Goal: Task Accomplishment & Management: Use online tool/utility

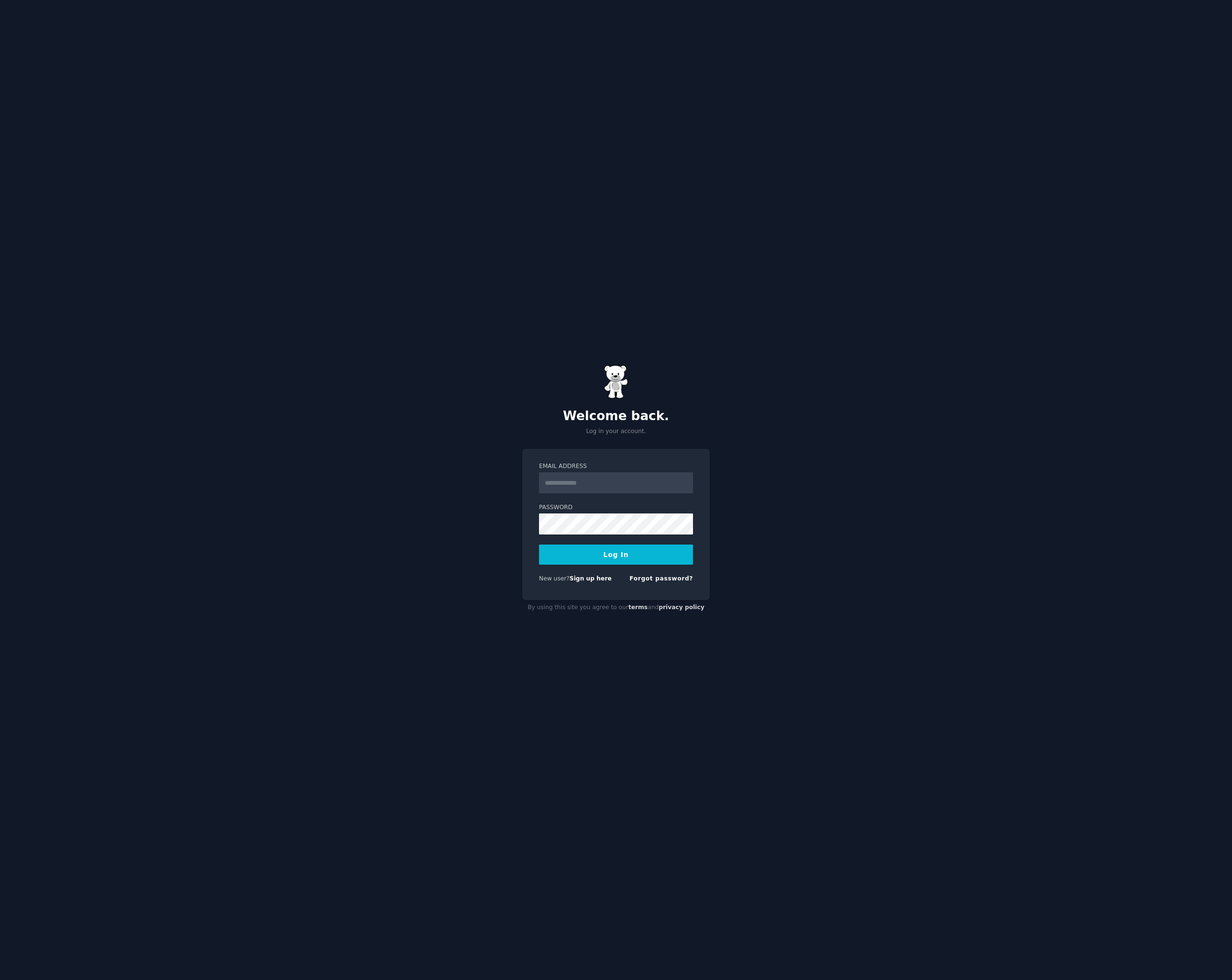
type input "**********"
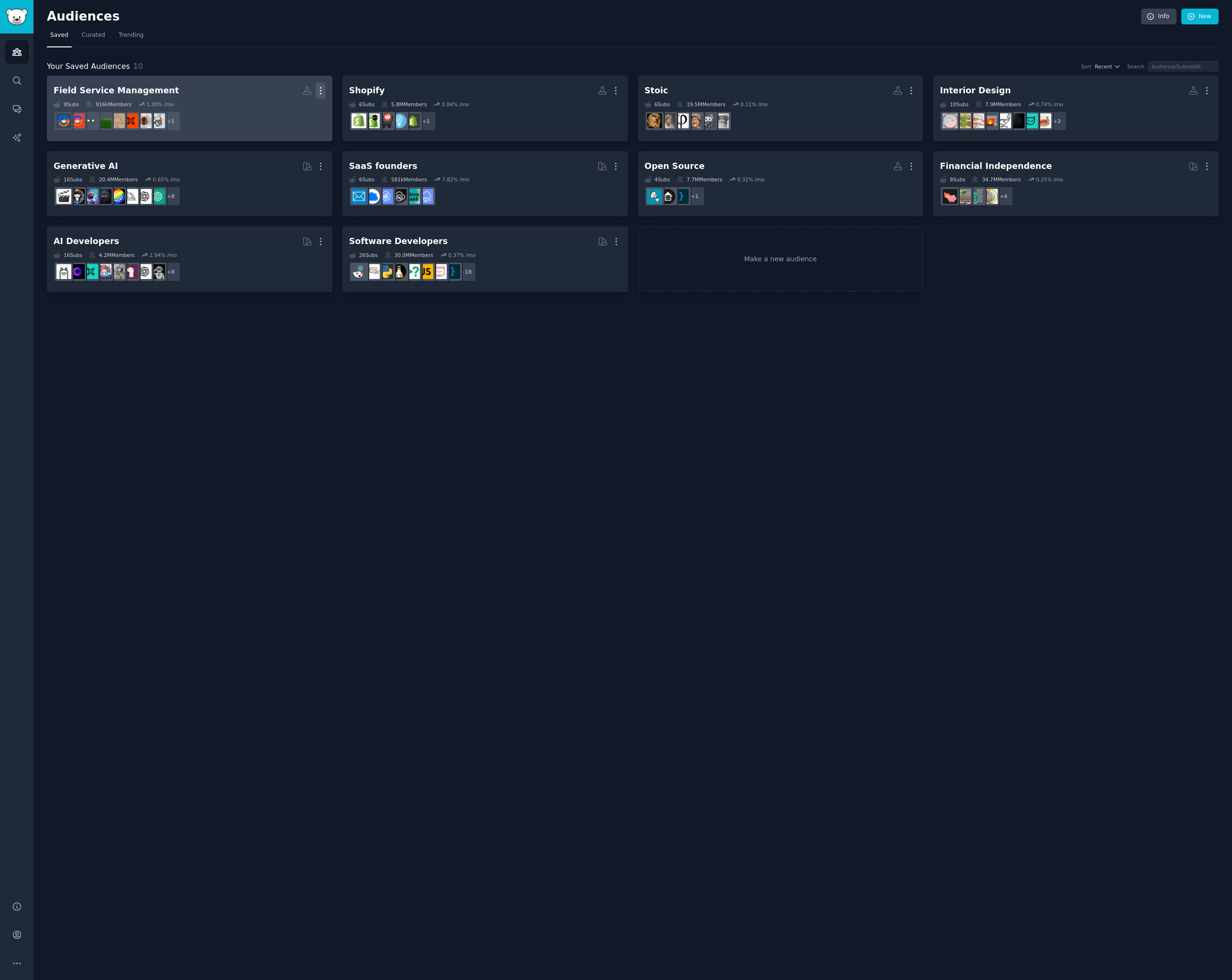
click at [323, 93] on icon "button" at bounding box center [321, 91] width 10 height 10
click at [294, 110] on p "Delete" at bounding box center [295, 111] width 22 height 10
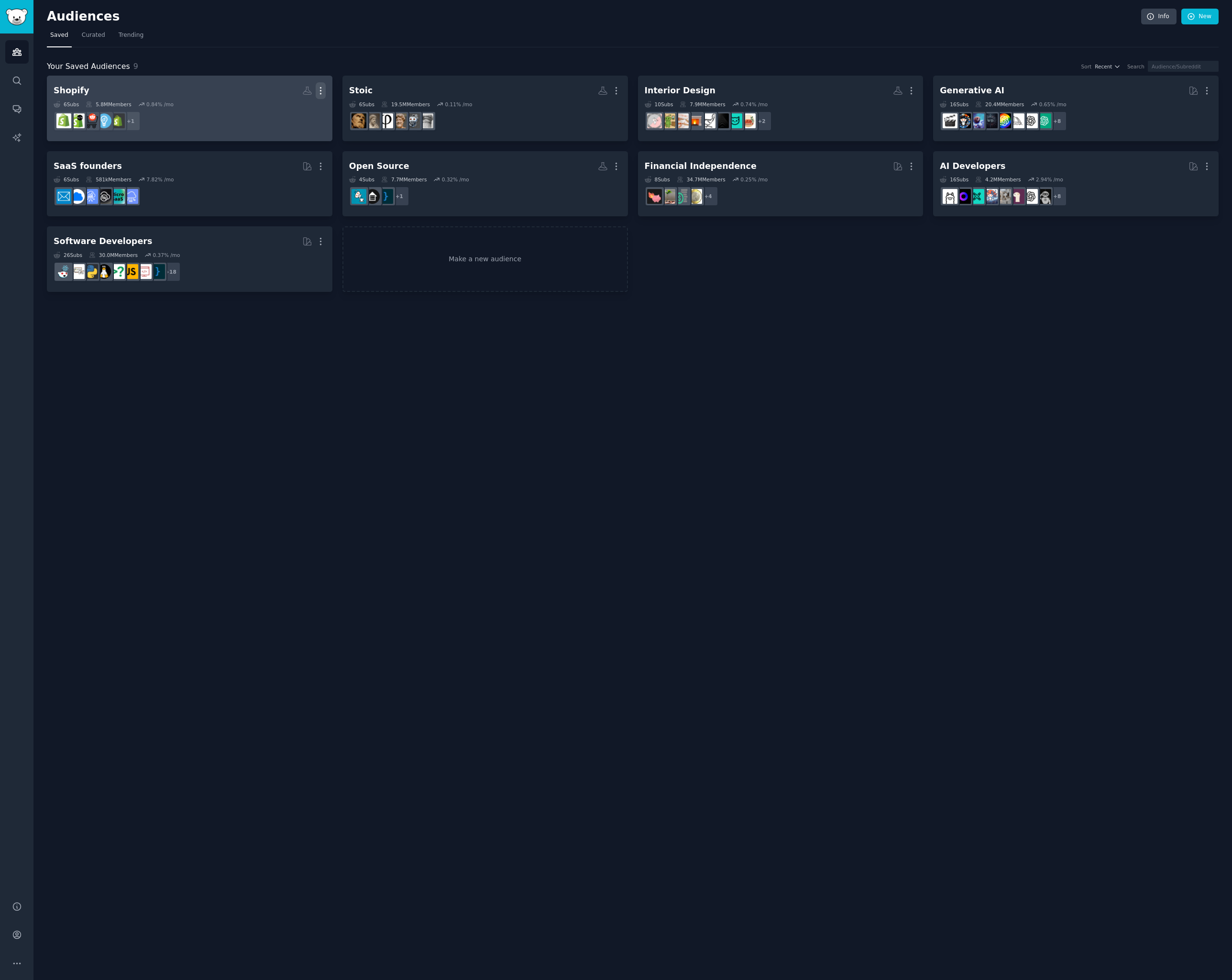
click at [323, 89] on icon "button" at bounding box center [321, 91] width 10 height 10
click at [287, 111] on p "Delete" at bounding box center [295, 111] width 22 height 10
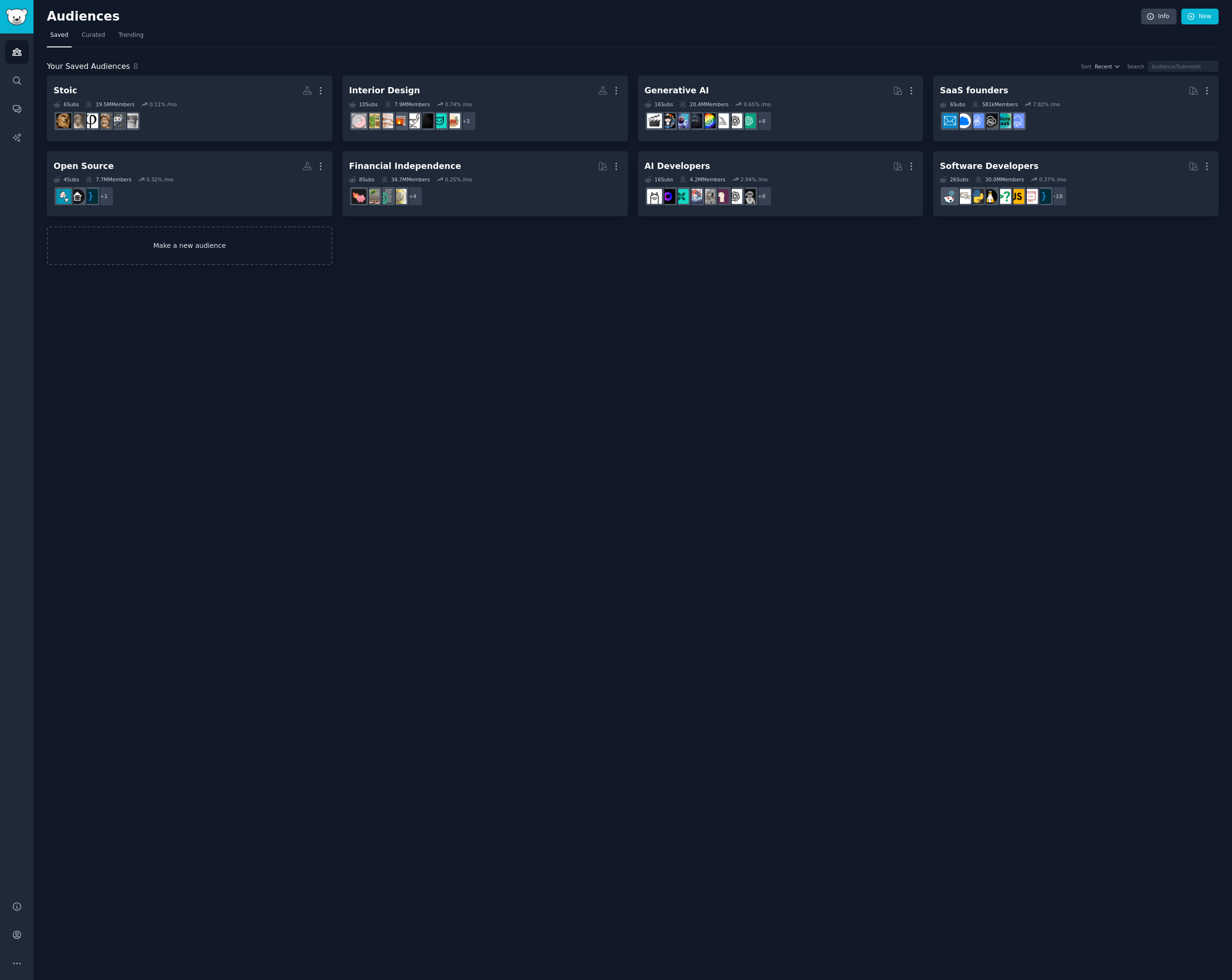
click at [278, 244] on link "Make a new audience" at bounding box center [189, 246] width 285 height 39
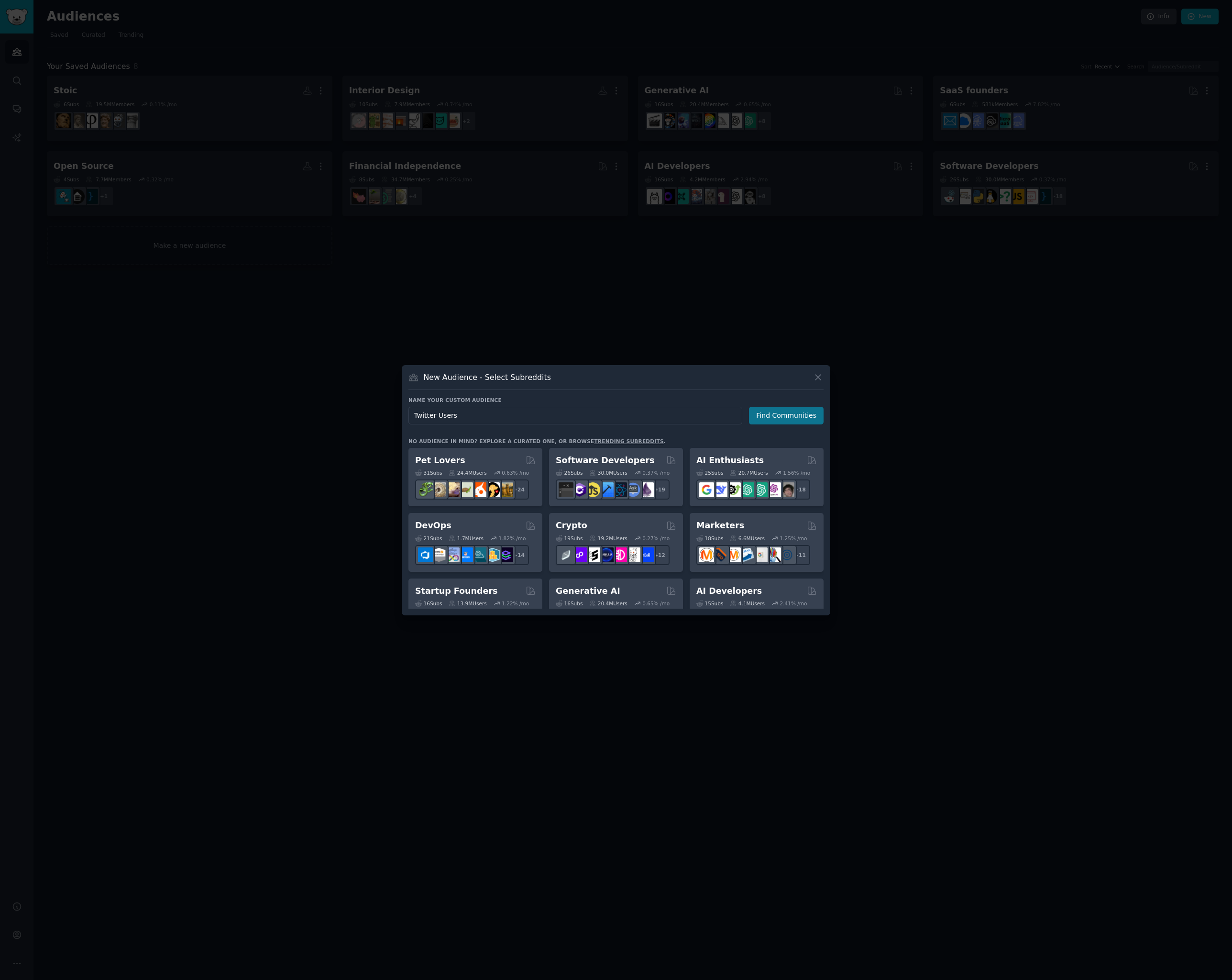
type input "Twitter Users"
click at [778, 417] on button "Find Communities" at bounding box center [786, 416] width 75 height 18
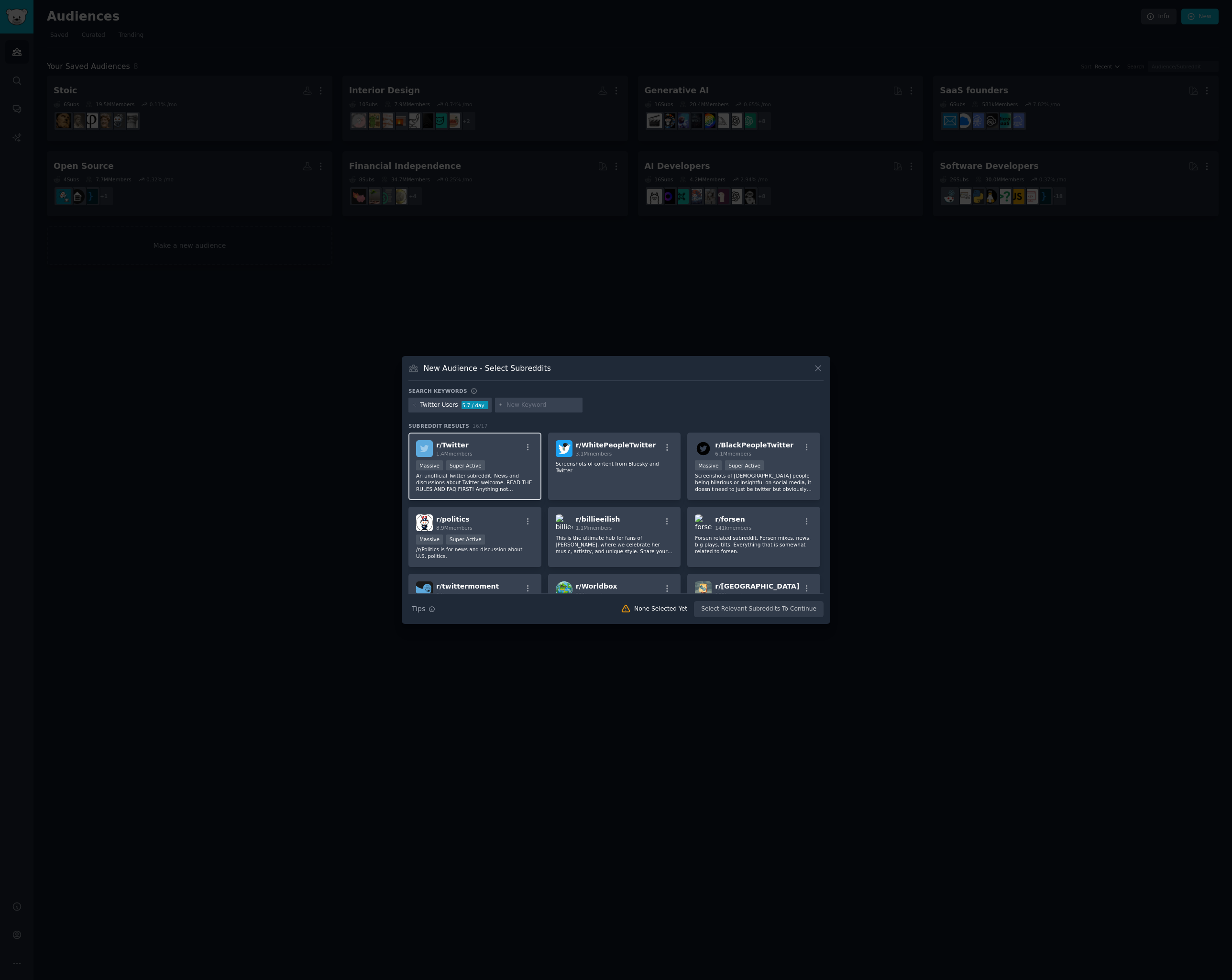
click at [518, 460] on div "Massive Super Active" at bounding box center [475, 466] width 117 height 12
click at [533, 406] on input "text" at bounding box center [543, 405] width 73 height 8
type input "twitter devs"
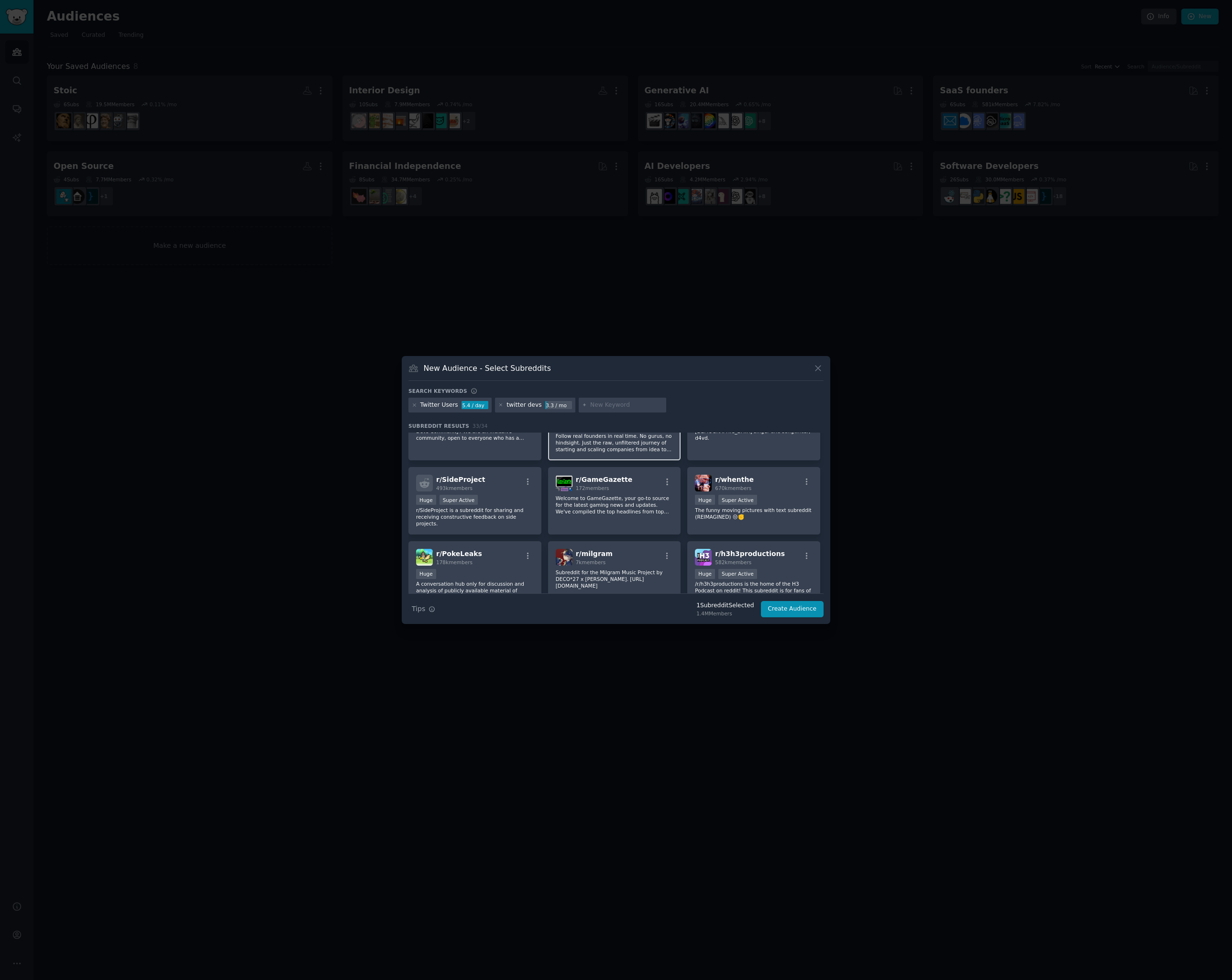
scroll to position [540, 0]
click at [476, 523] on p "r/SideProject is a subreddit for sharing and receiving constructive feedback on…" at bounding box center [475, 513] width 117 height 20
click at [604, 407] on input "text" at bounding box center [627, 405] width 73 height 8
type input "build in public"
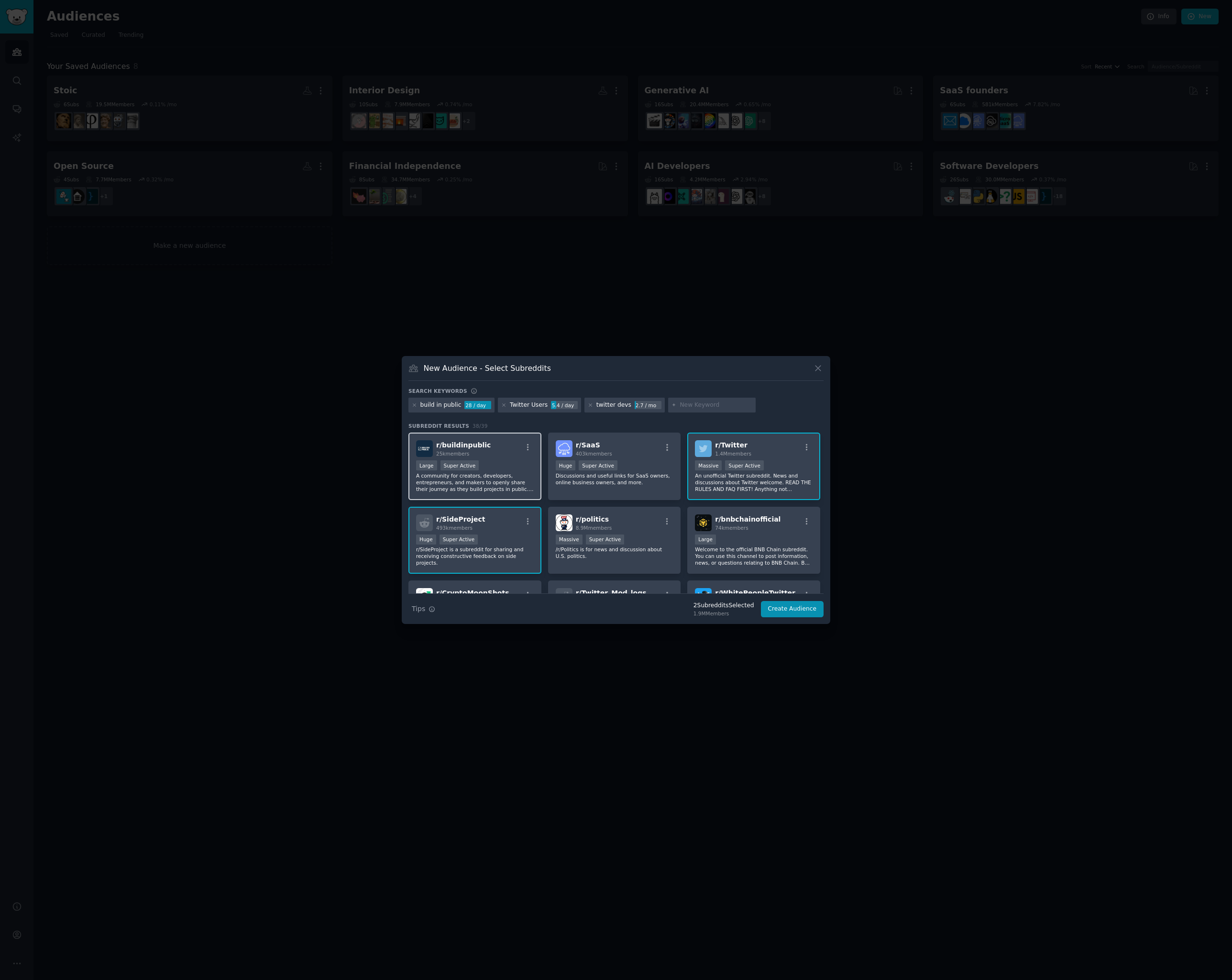
click at [482, 481] on p "A community for creators, developers, entrepreneurs, and makers to openly share…" at bounding box center [475, 482] width 117 height 20
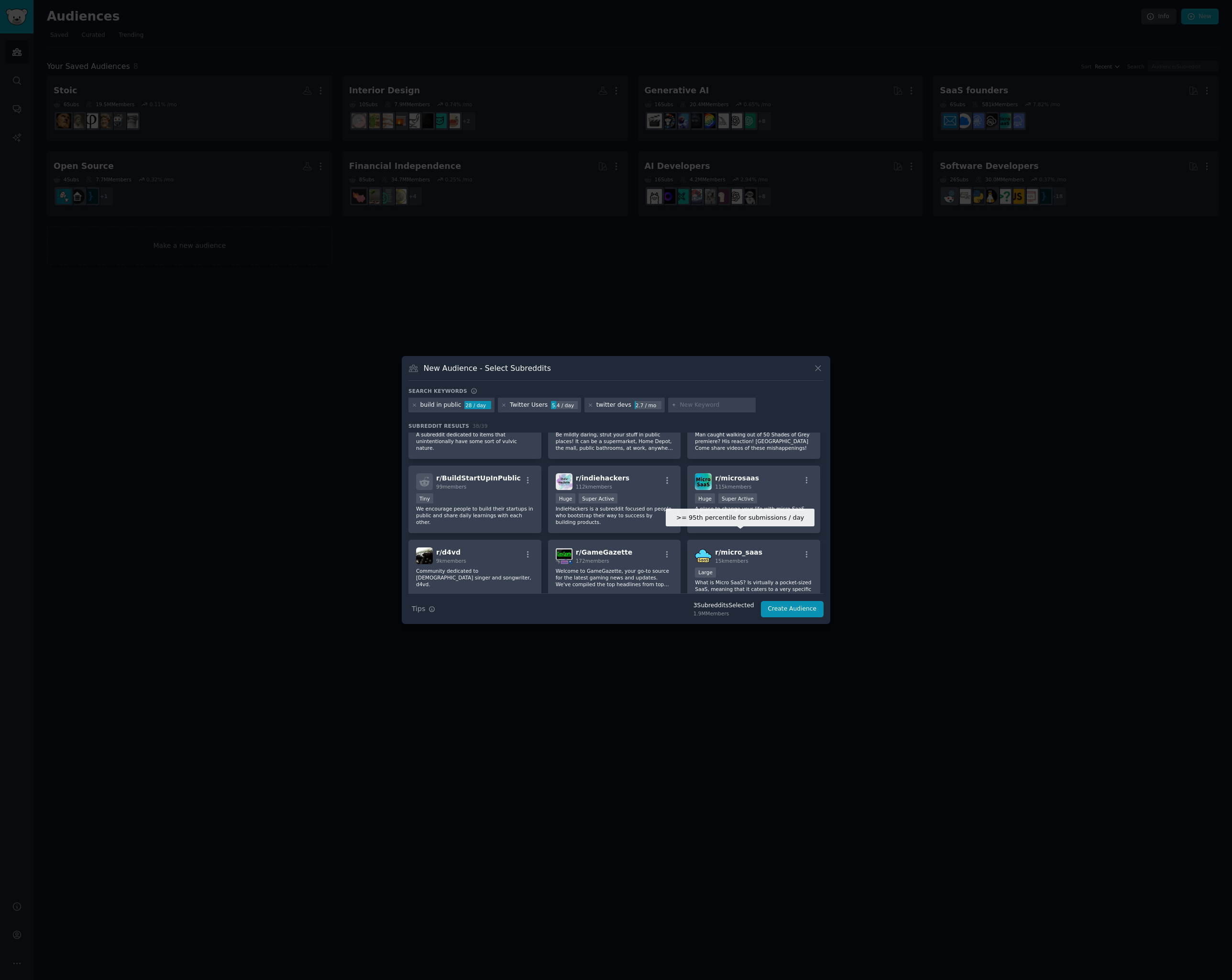
scroll to position [678, 0]
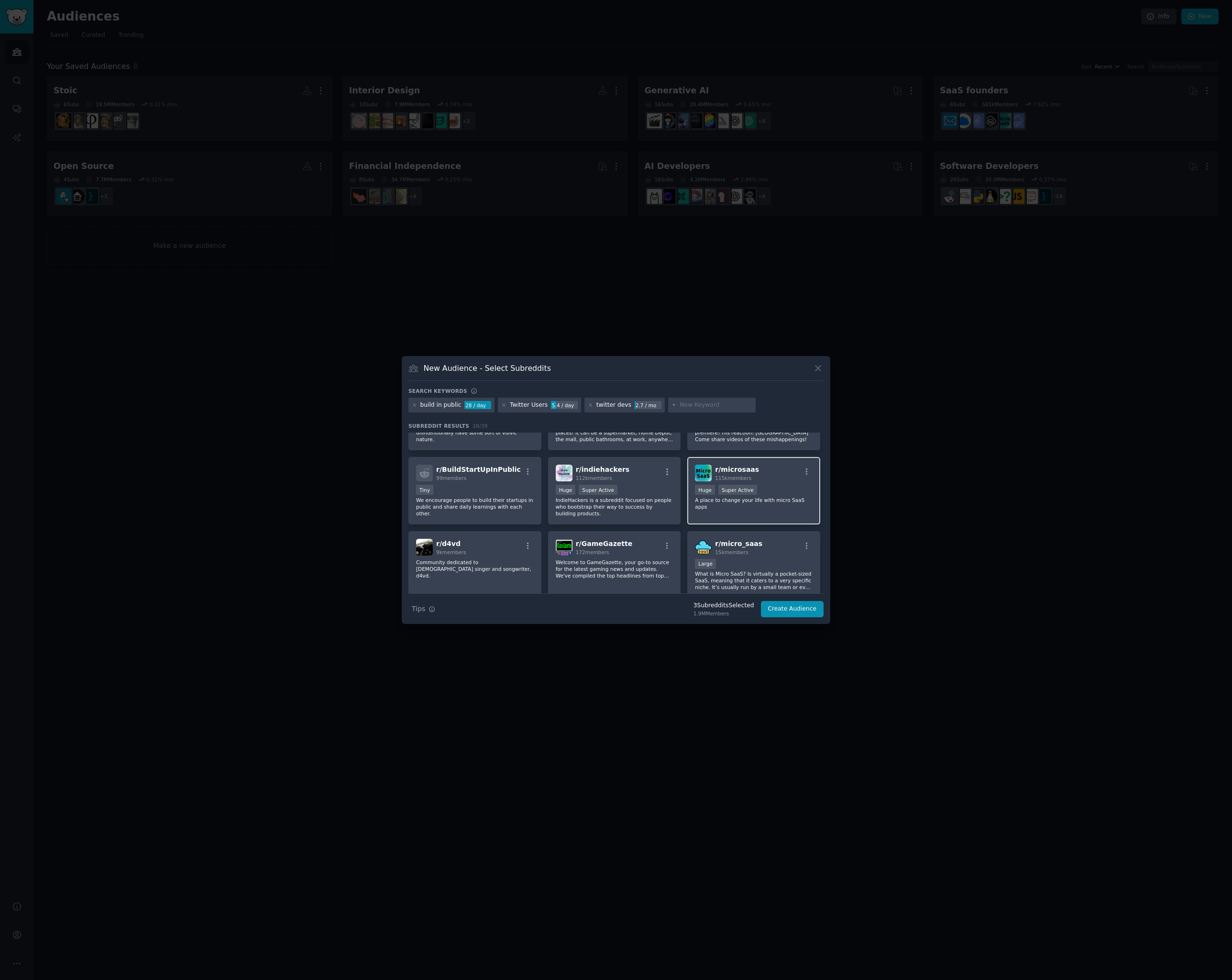
click at [720, 524] on div "r/ microsaas 115k members >= 95th percentile for submissions / day Huge Super A…" at bounding box center [753, 490] width 133 height 67
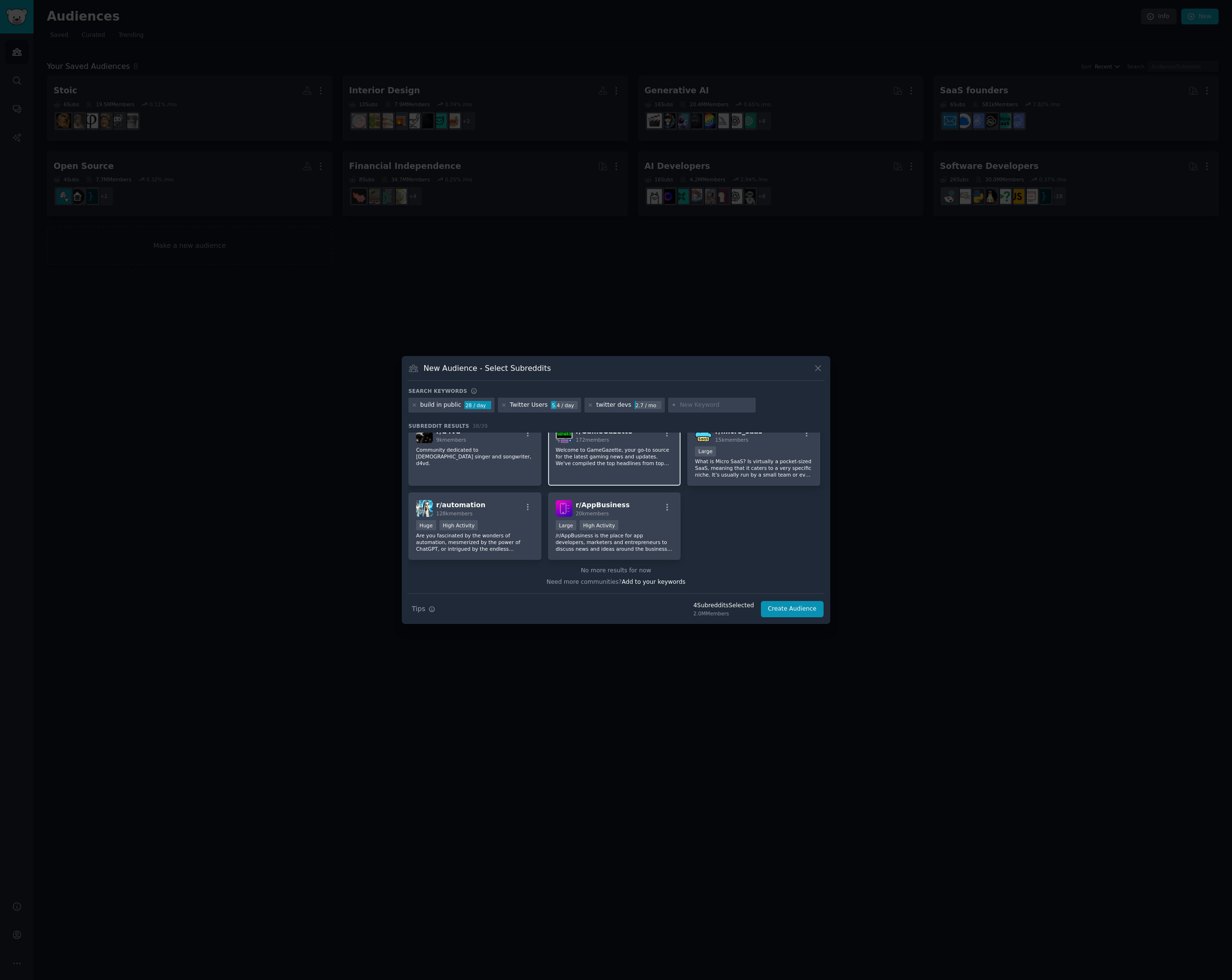
scroll to position [797, 0]
click at [511, 520] on div "Huge High Activity" at bounding box center [475, 525] width 117 height 12
click at [634, 511] on div "r/ AppBusiness 20k members" at bounding box center [614, 508] width 117 height 17
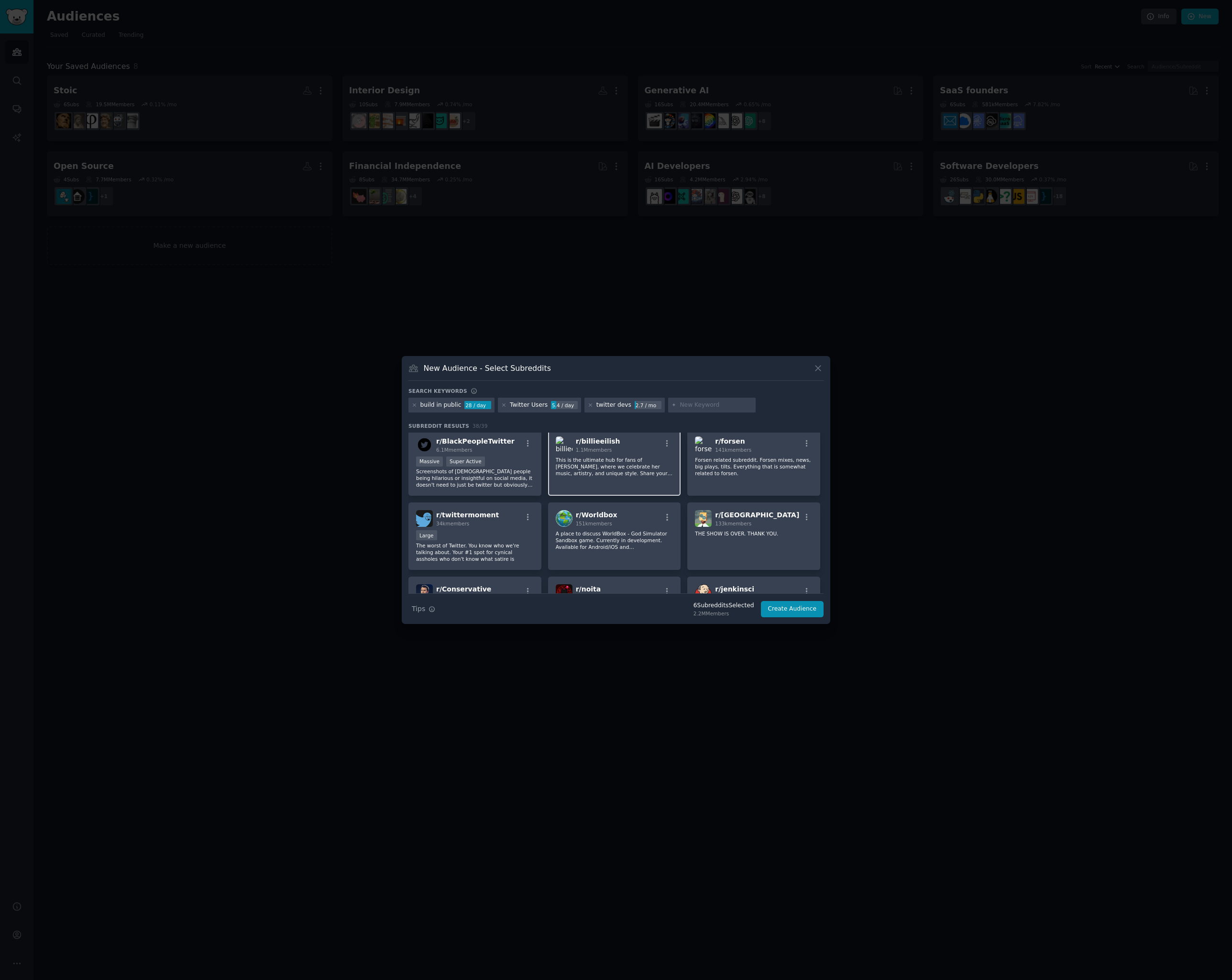
scroll to position [0, 0]
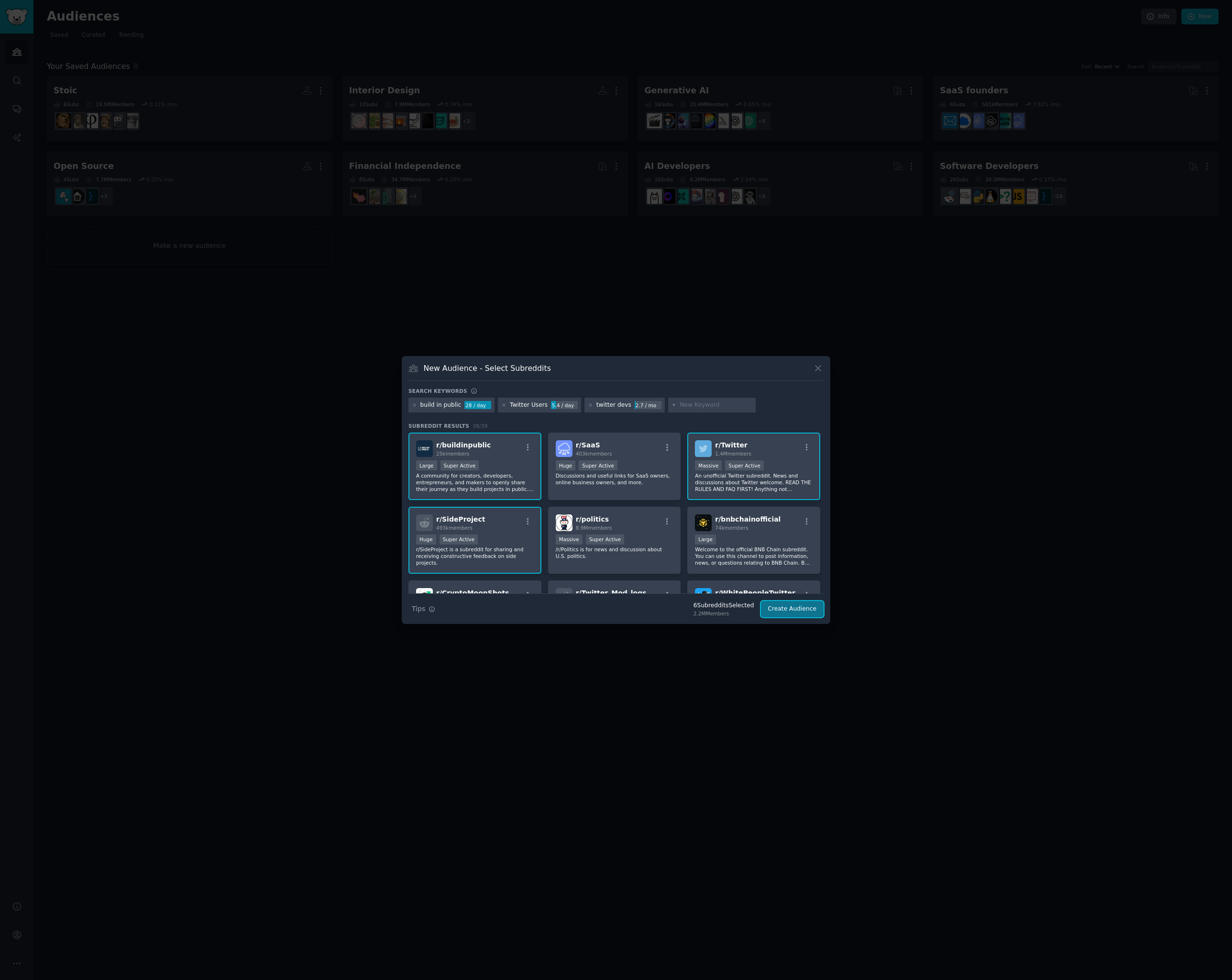
click at [802, 610] on button "Create Audience" at bounding box center [792, 609] width 63 height 16
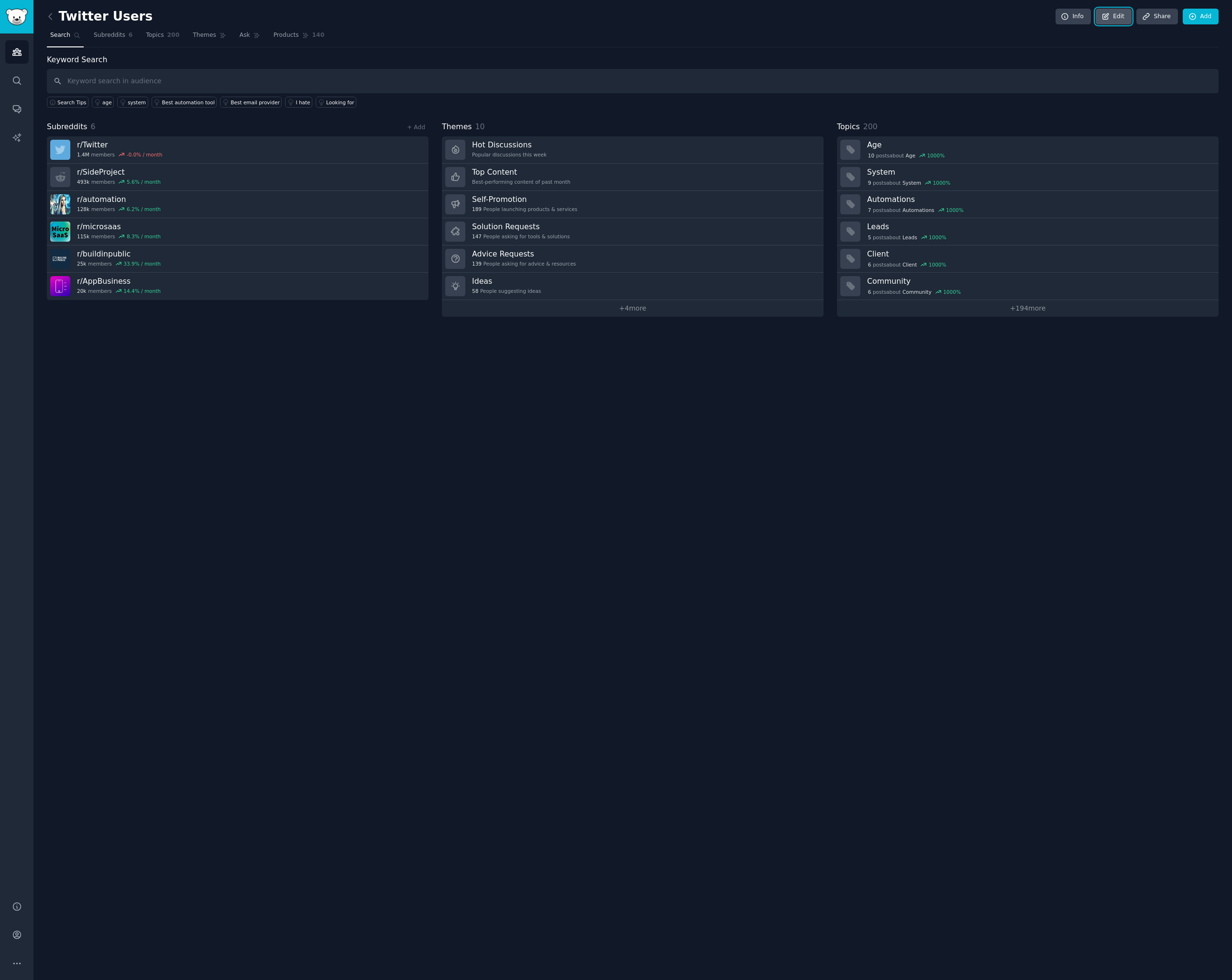
click at [1114, 17] on link "Edit" at bounding box center [1113, 16] width 36 height 16
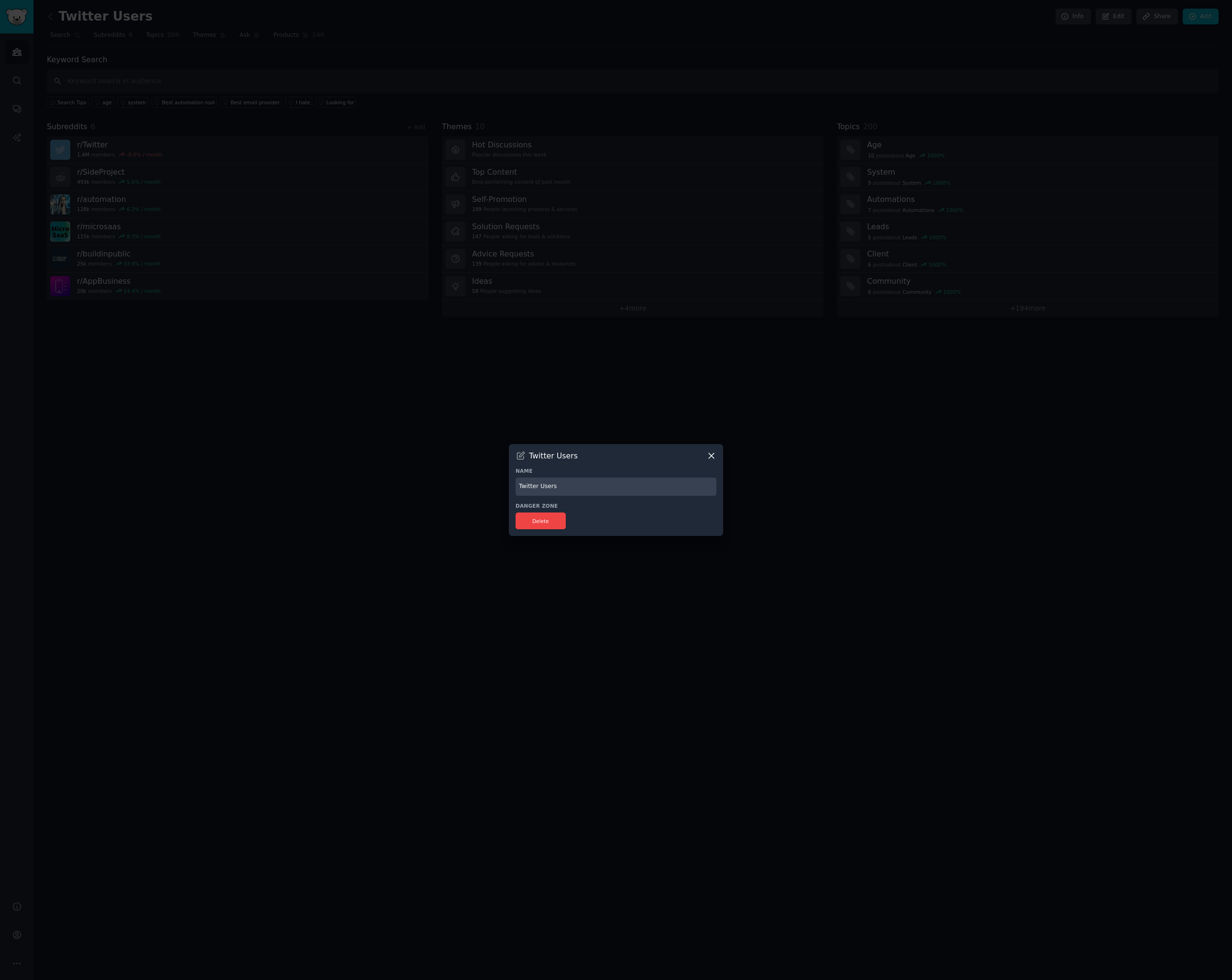
drag, startPoint x: 624, startPoint y: 490, endPoint x: 490, endPoint y: 465, distance: 136.3
click at [490, 465] on div "​ Twitter Users Name Twitter Users Danger Zone Delete" at bounding box center [616, 490] width 1225 height 980
type input "Build in Public"
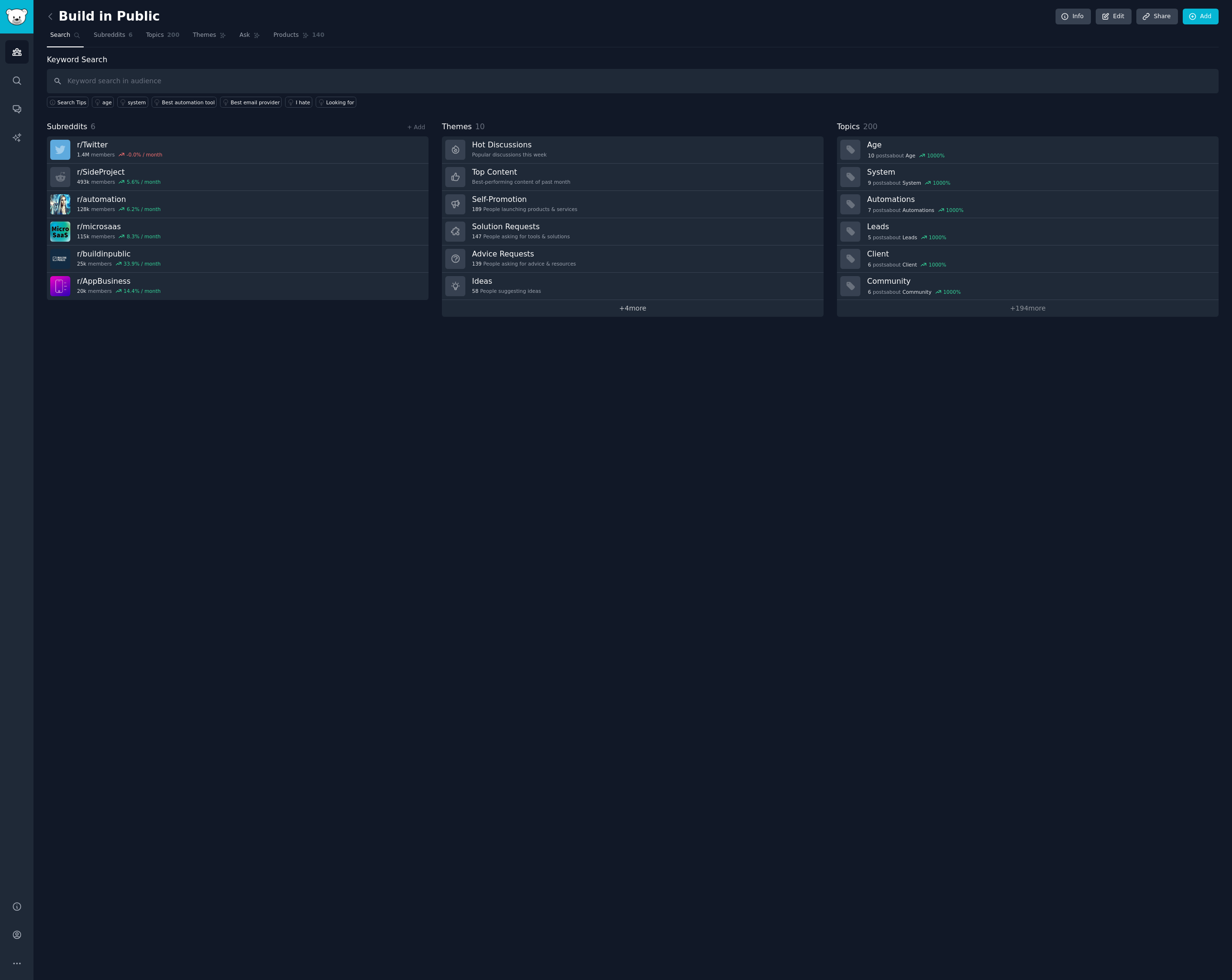
click at [624, 307] on link "+ 4 more" at bounding box center [633, 308] width 382 height 17
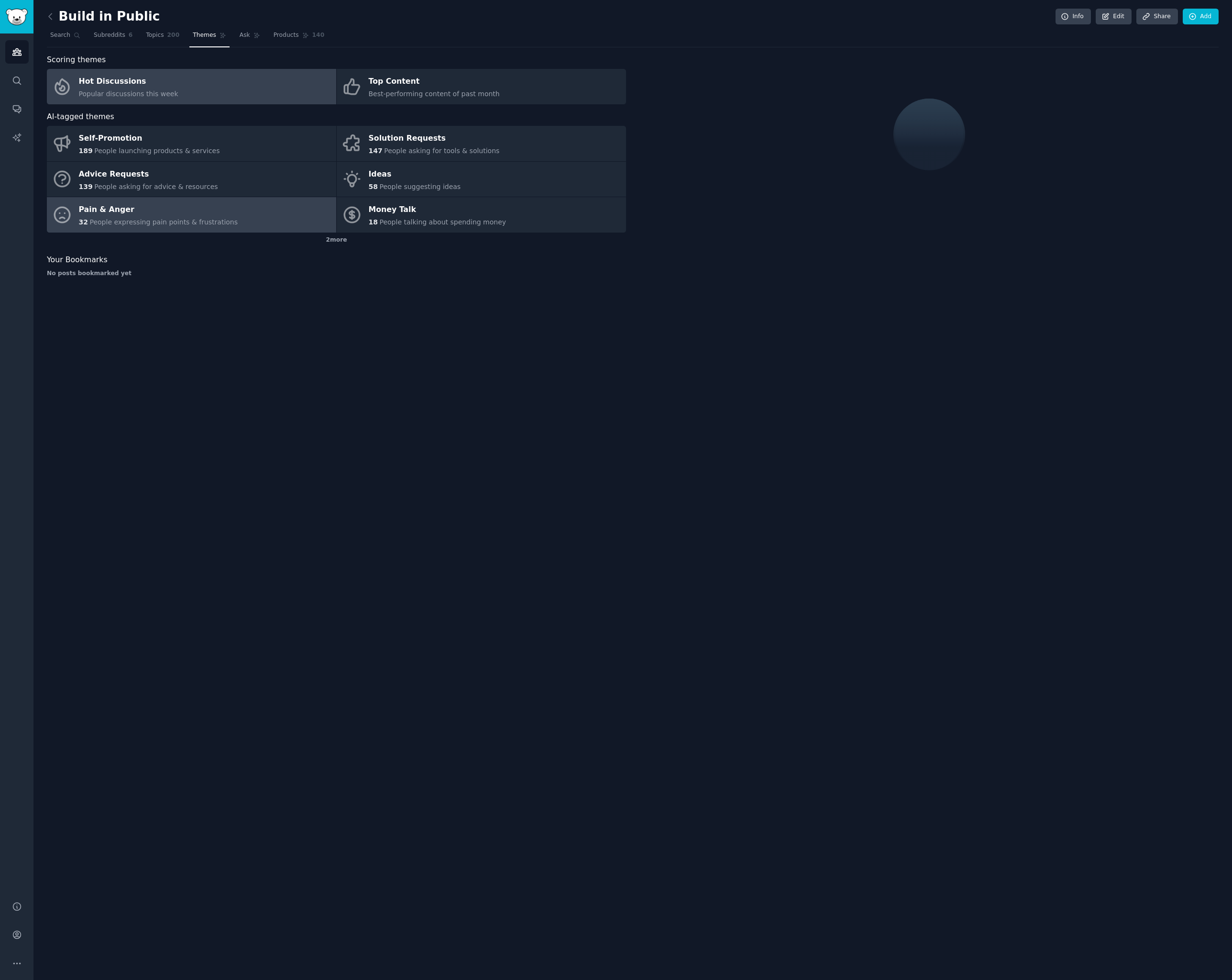
click at [269, 213] on link "Pain & Anger 32 People expressing pain points & frustrations" at bounding box center [191, 215] width 289 height 36
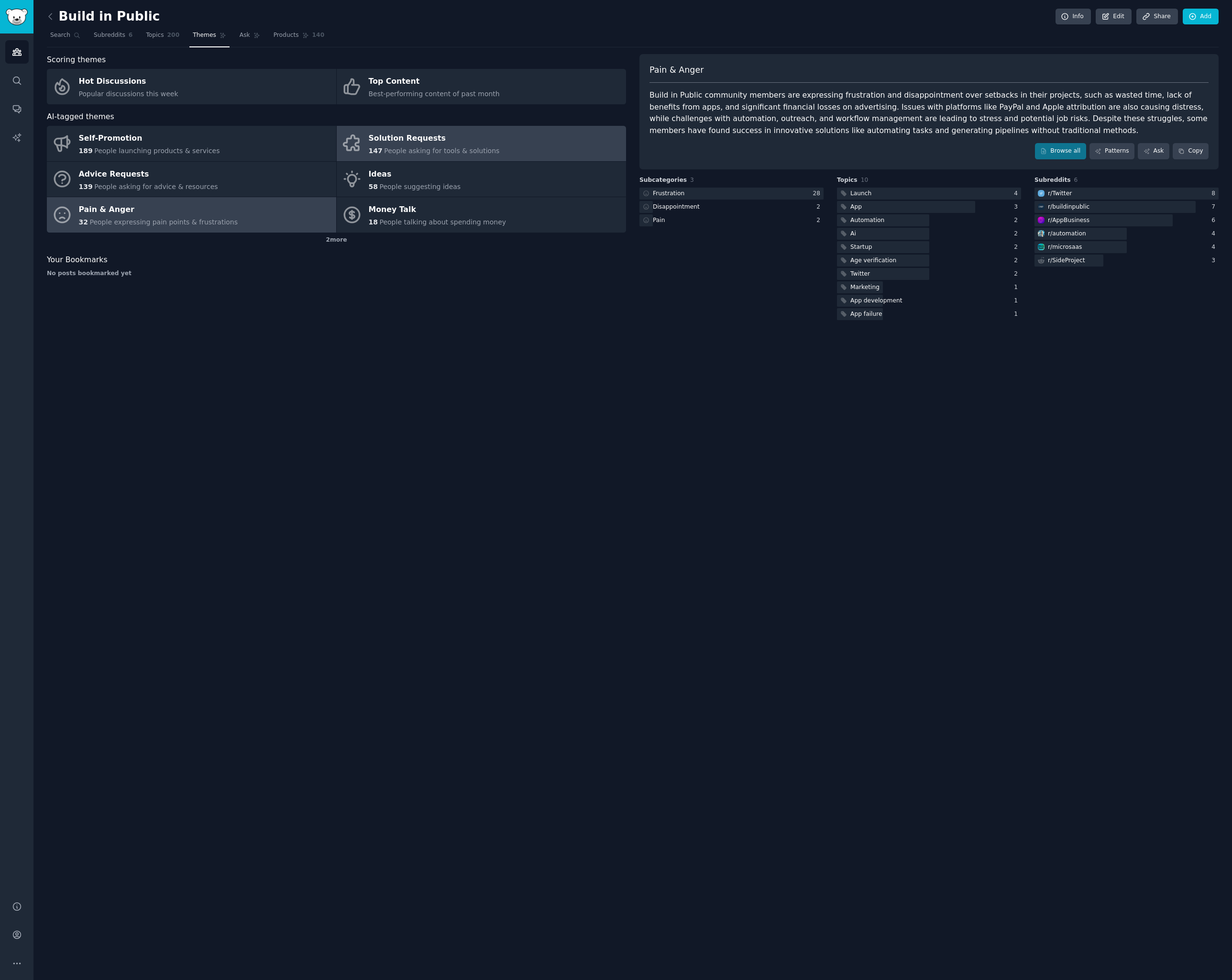
click at [535, 153] on link "Solution Requests 147 People asking for tools & solutions" at bounding box center [481, 144] width 289 height 36
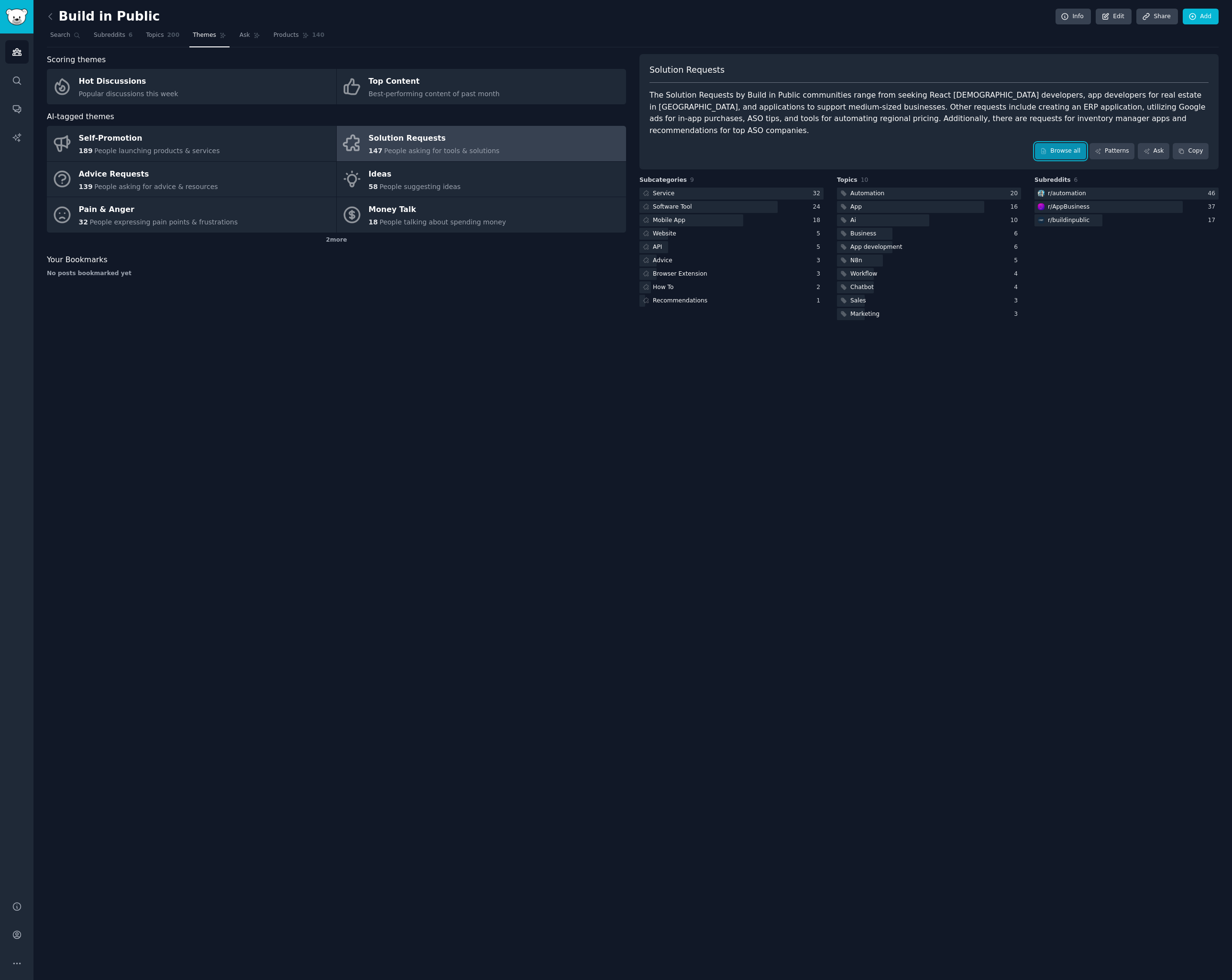
click at [1078, 144] on link "Browse all" at bounding box center [1061, 151] width 51 height 16
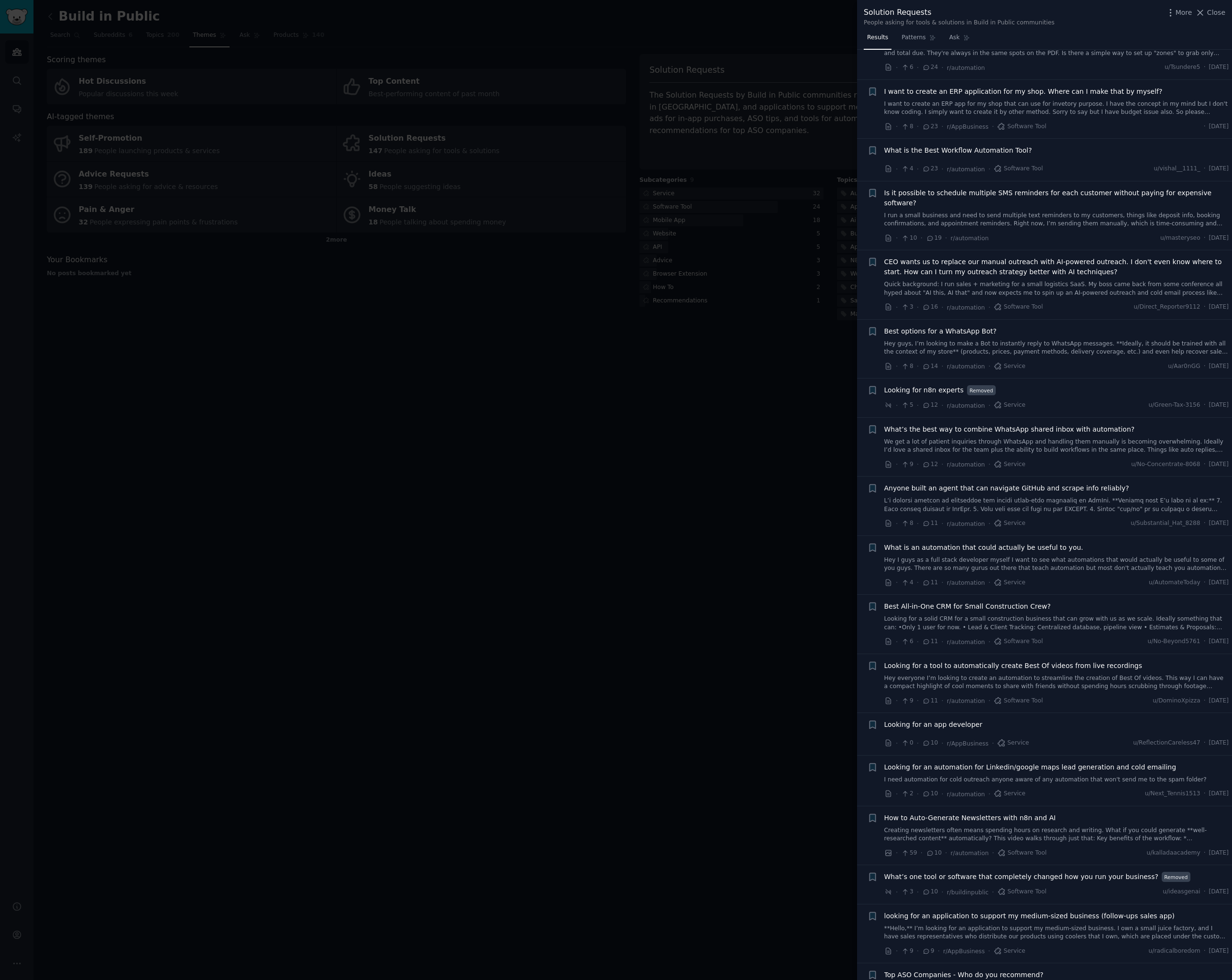
scroll to position [380, 0]
click at [1036, 436] on link "We get a lot of patient inquiries through WhatsApp and handling them manually i…" at bounding box center [1057, 444] width 345 height 17
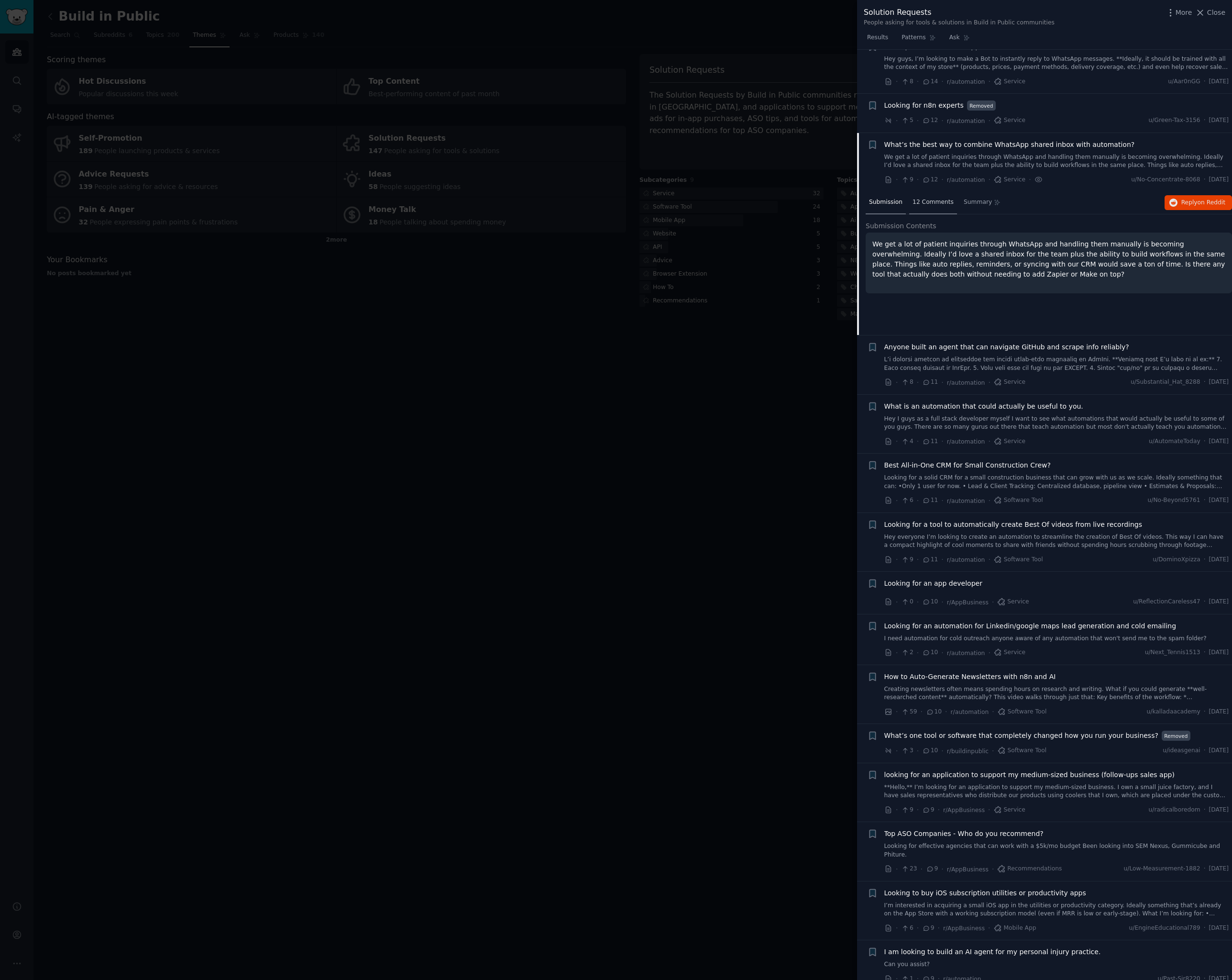
click at [932, 198] on span "12 Comments" at bounding box center [933, 202] width 41 height 8
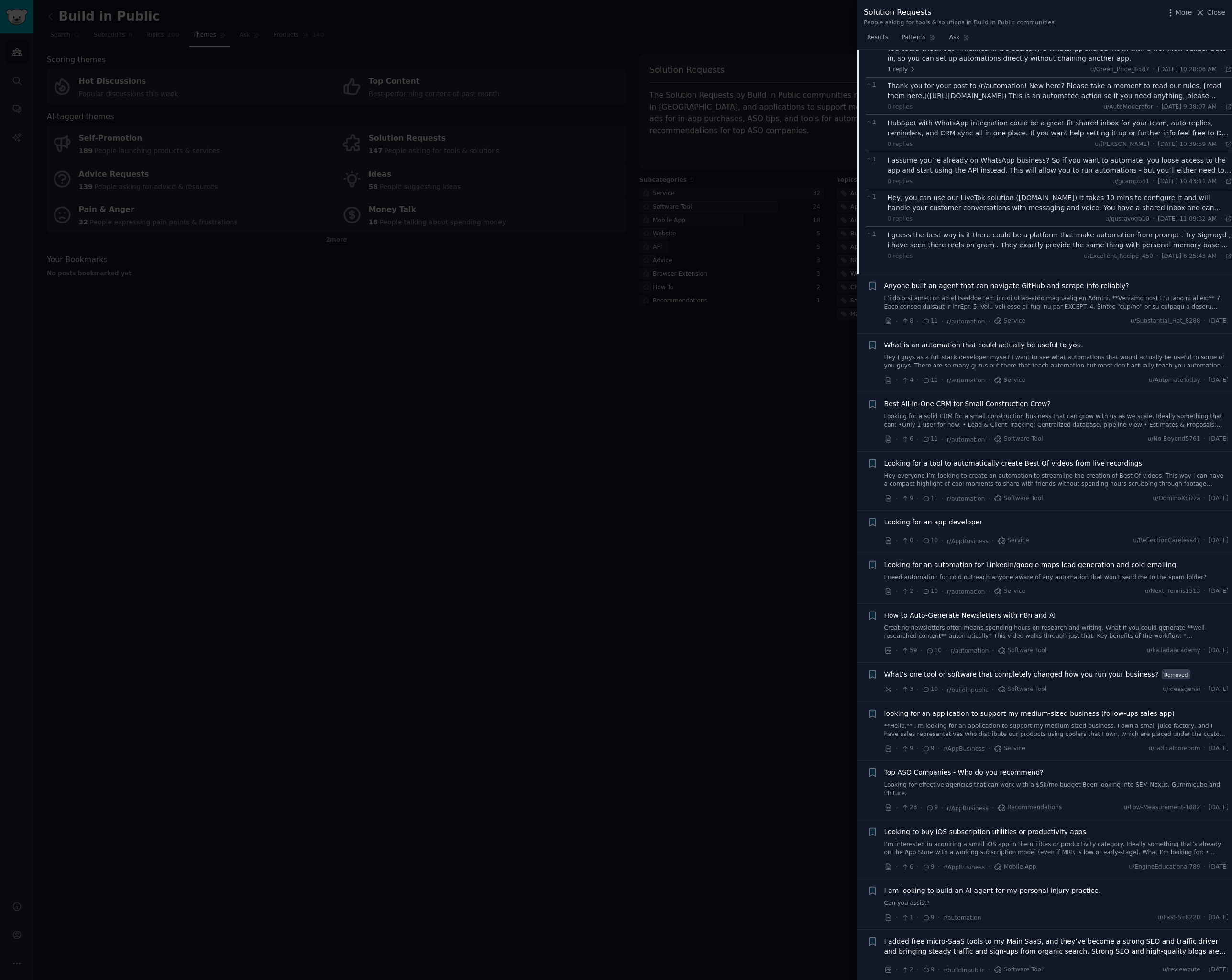
scroll to position [883, 0]
click at [1047, 302] on div "Anyone built an agent that can navigate GitHub and scrape info reliably? · 8 · …" at bounding box center [1057, 303] width 345 height 46
click at [1033, 294] on link at bounding box center [1057, 302] width 345 height 17
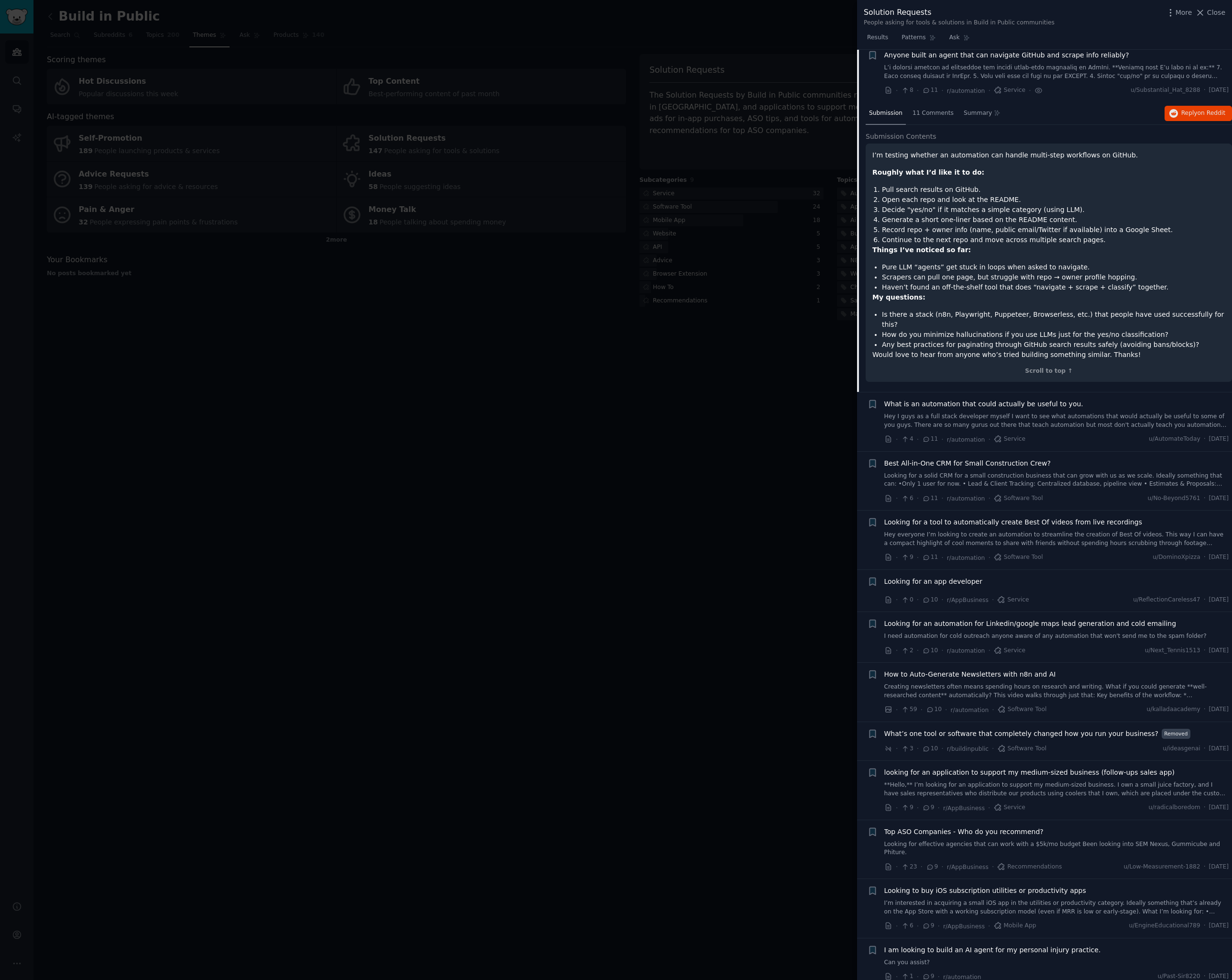
scroll to position [813, 0]
click at [925, 107] on span "11 Comments" at bounding box center [933, 111] width 41 height 8
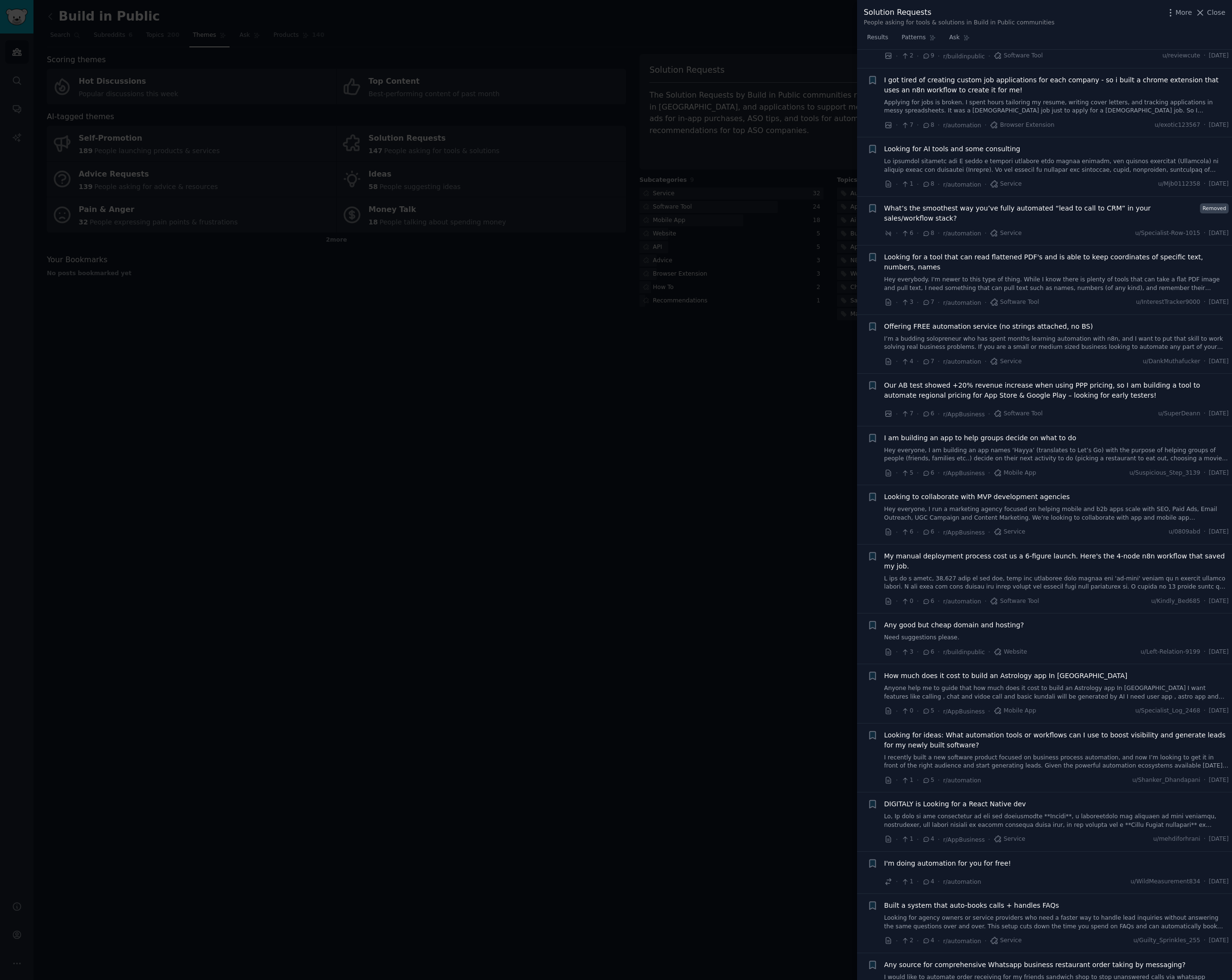
scroll to position [1740, 0]
click at [588, 319] on div at bounding box center [616, 490] width 1232 height 980
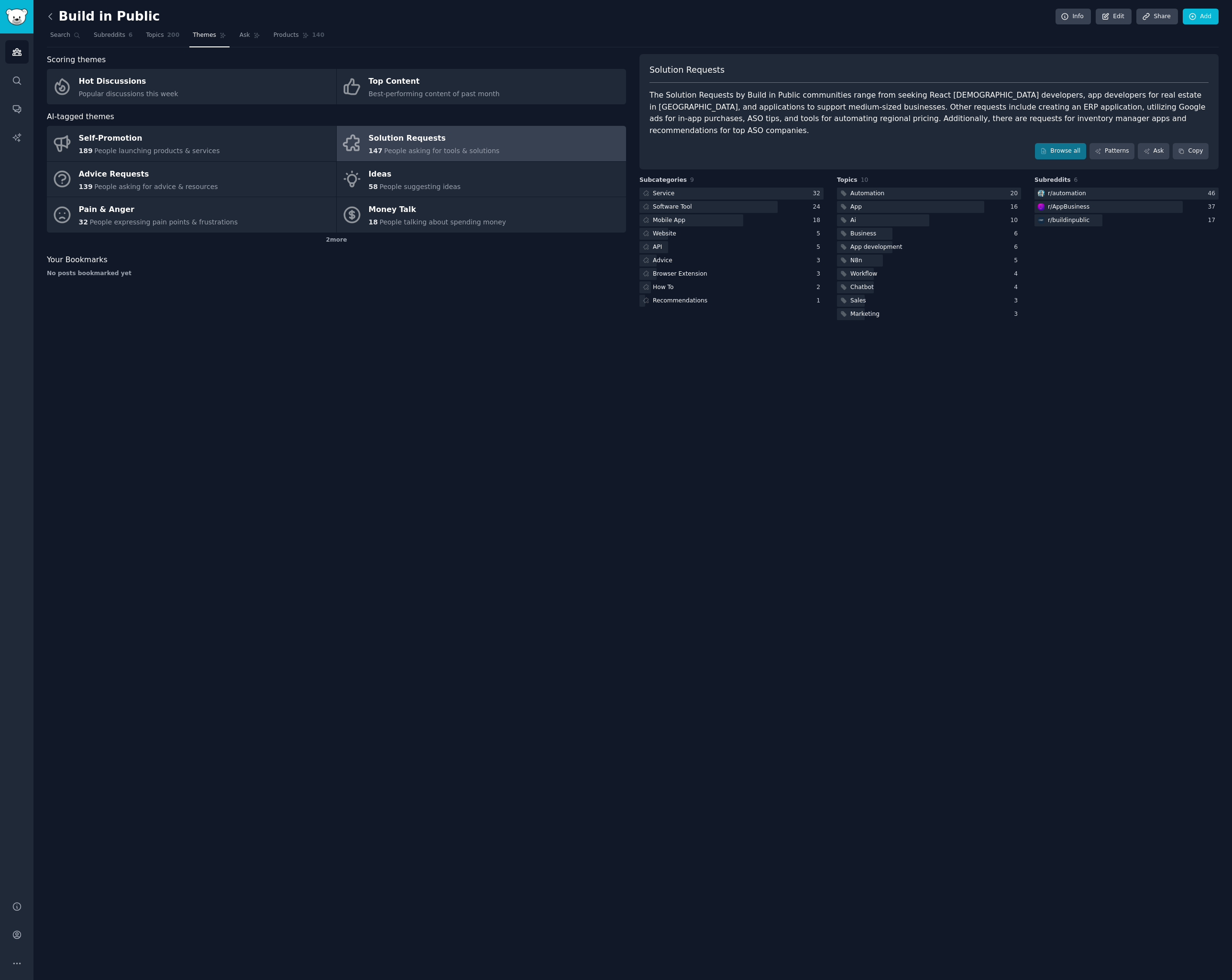
click at [53, 16] on icon at bounding box center [51, 17] width 10 height 10
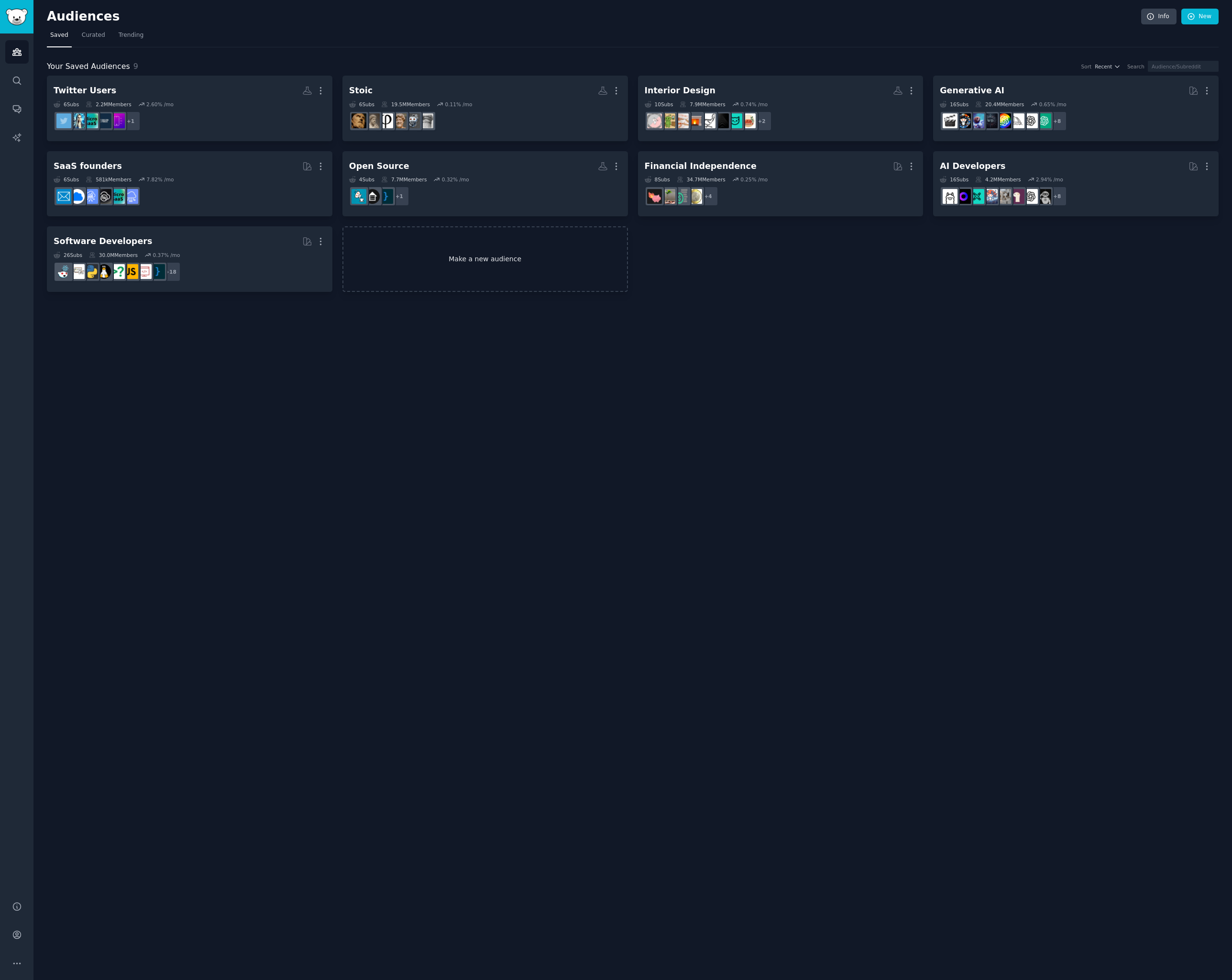
click at [491, 264] on link "Make a new audience" at bounding box center [485, 259] width 285 height 66
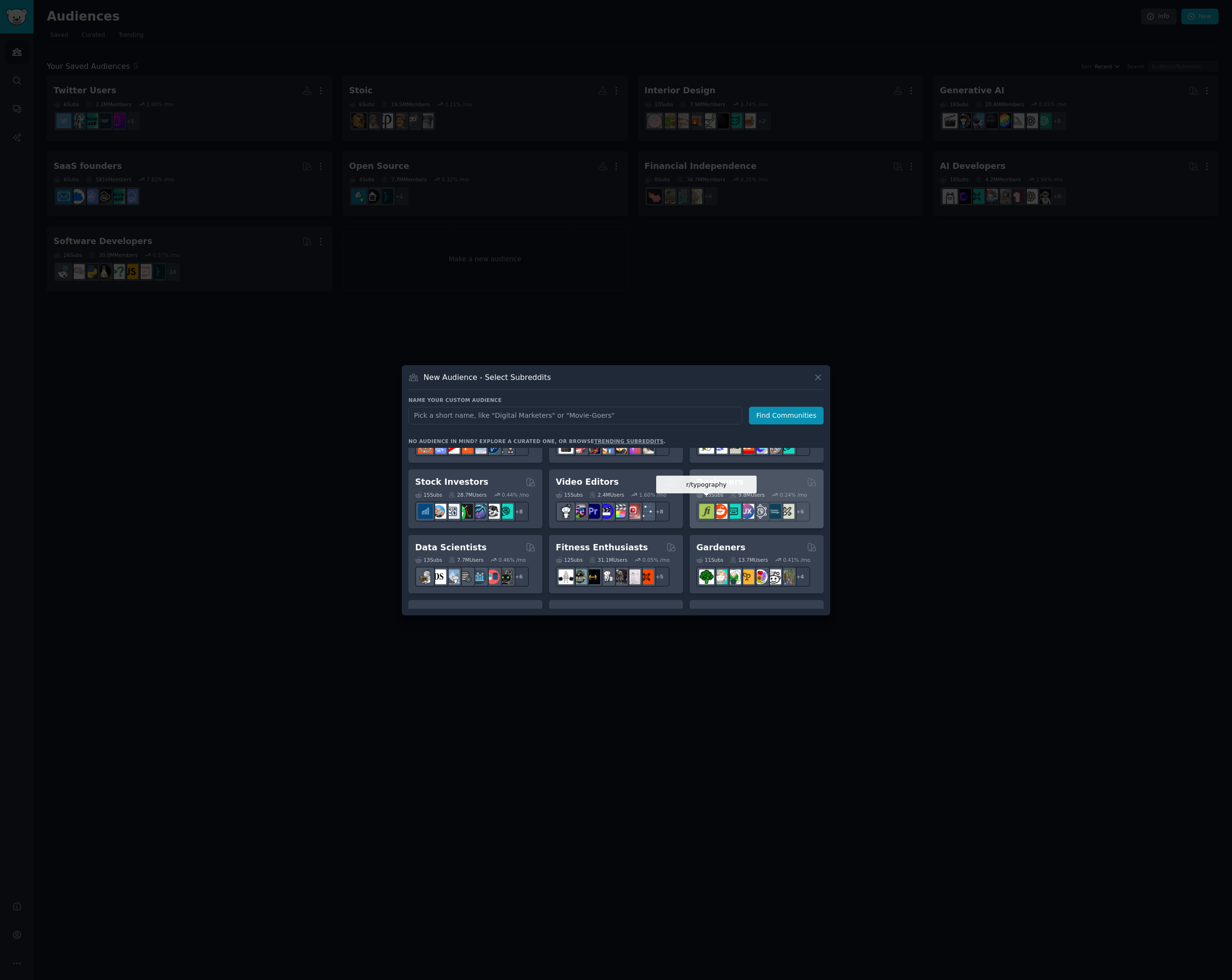
scroll to position [178, 0]
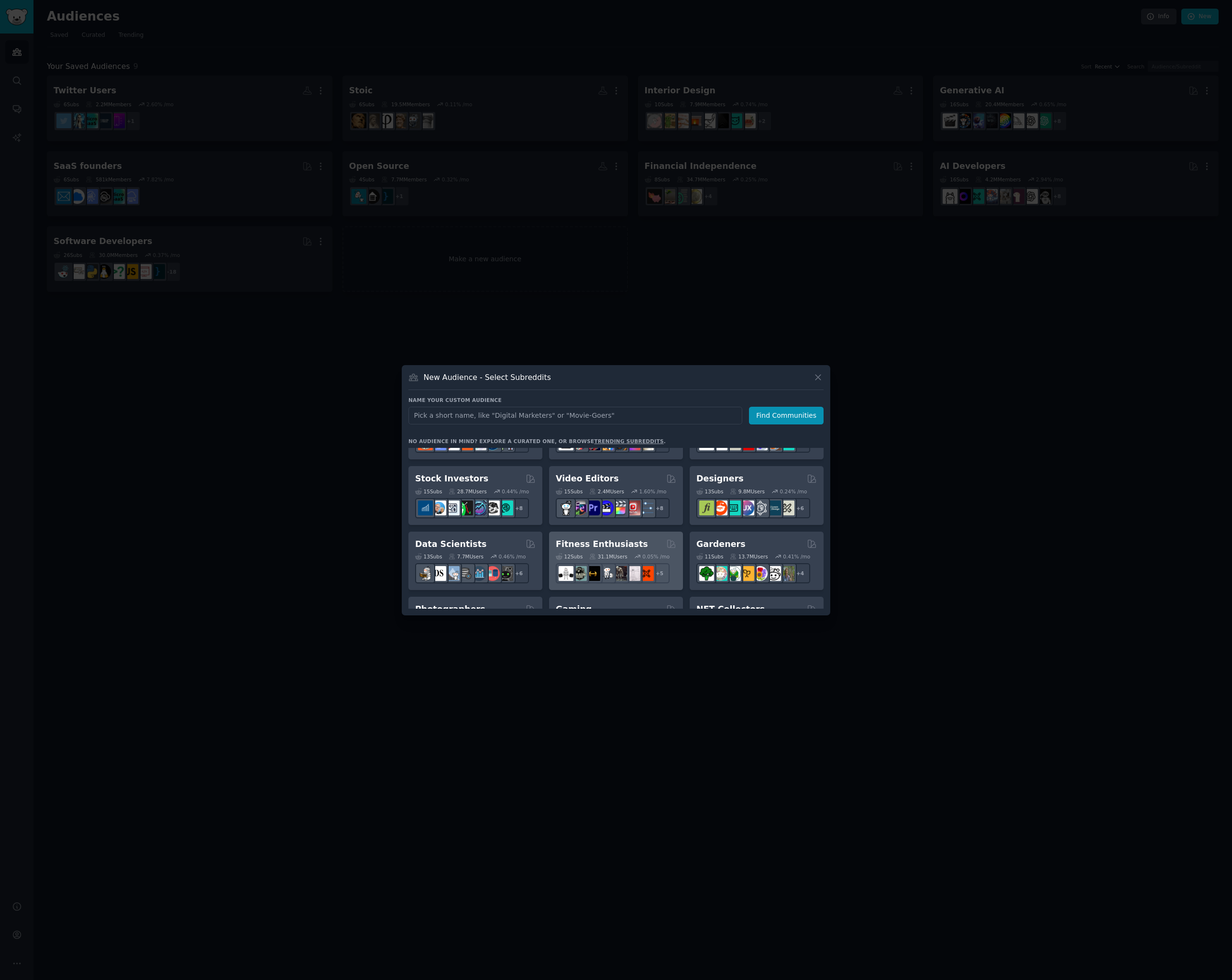
click at [639, 544] on div "Fitness Enthusiasts Curated by GummySearch" at bounding box center [616, 544] width 121 height 12
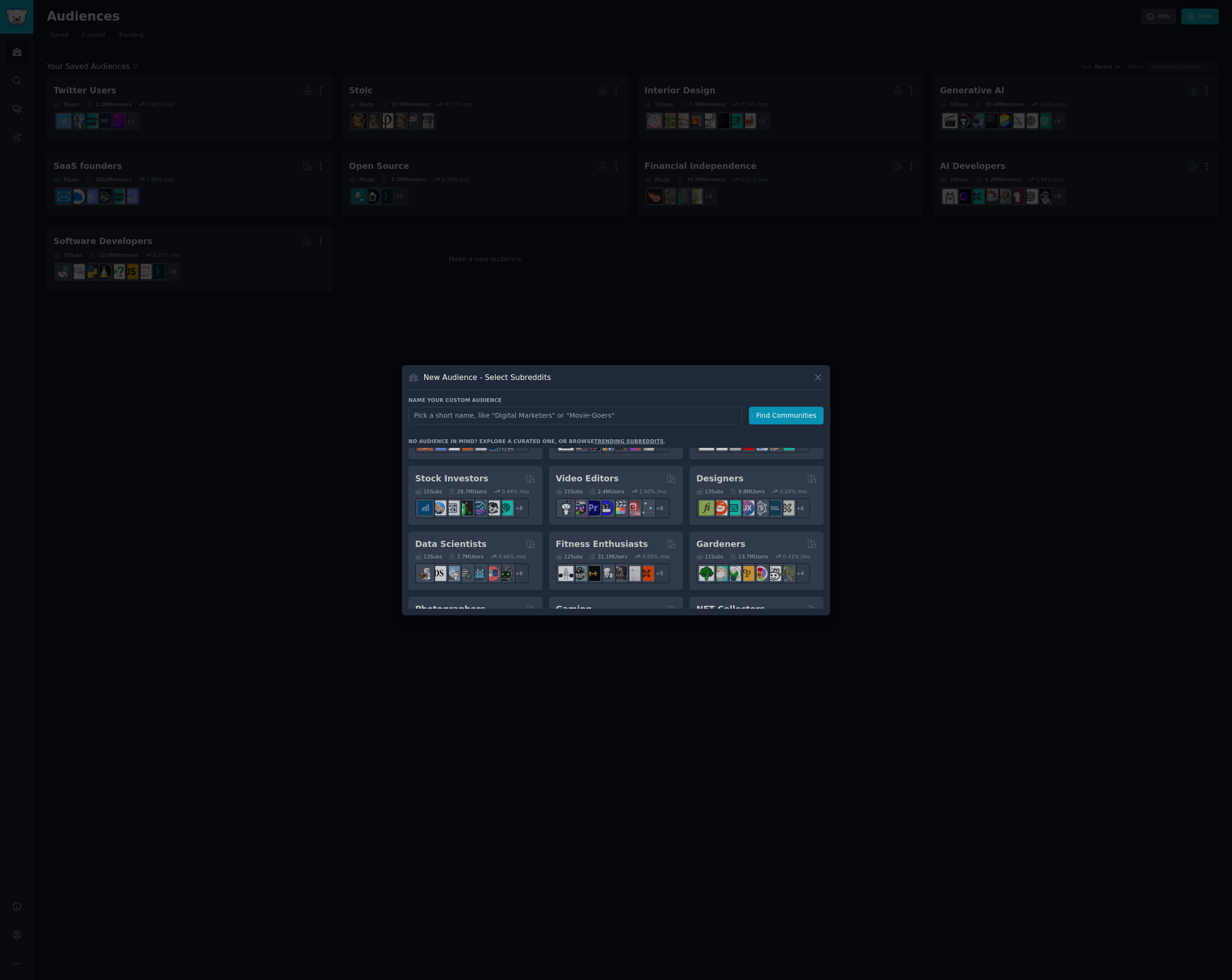
scroll to position [178, 0]
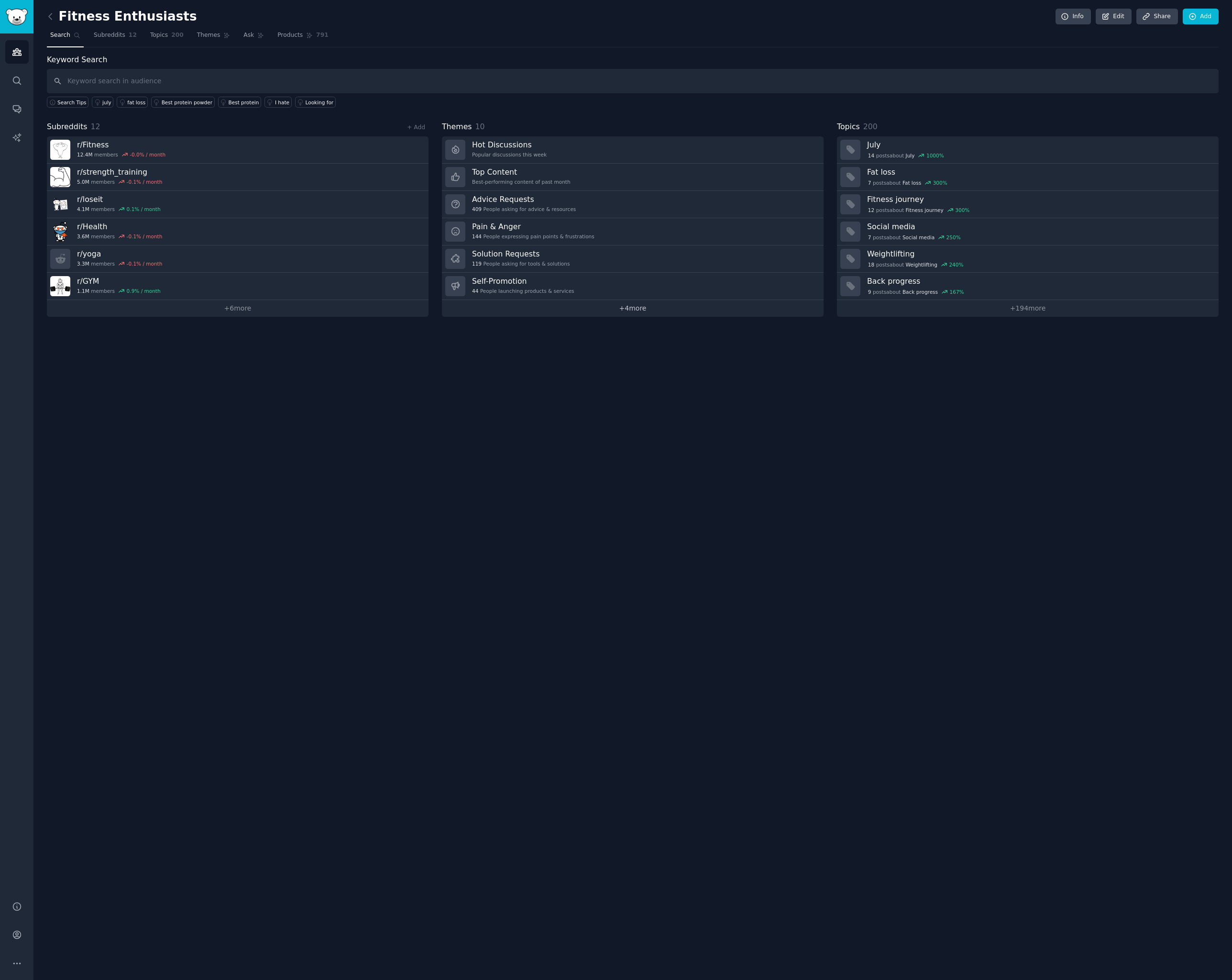
click at [619, 307] on link "+ 4 more" at bounding box center [633, 308] width 382 height 17
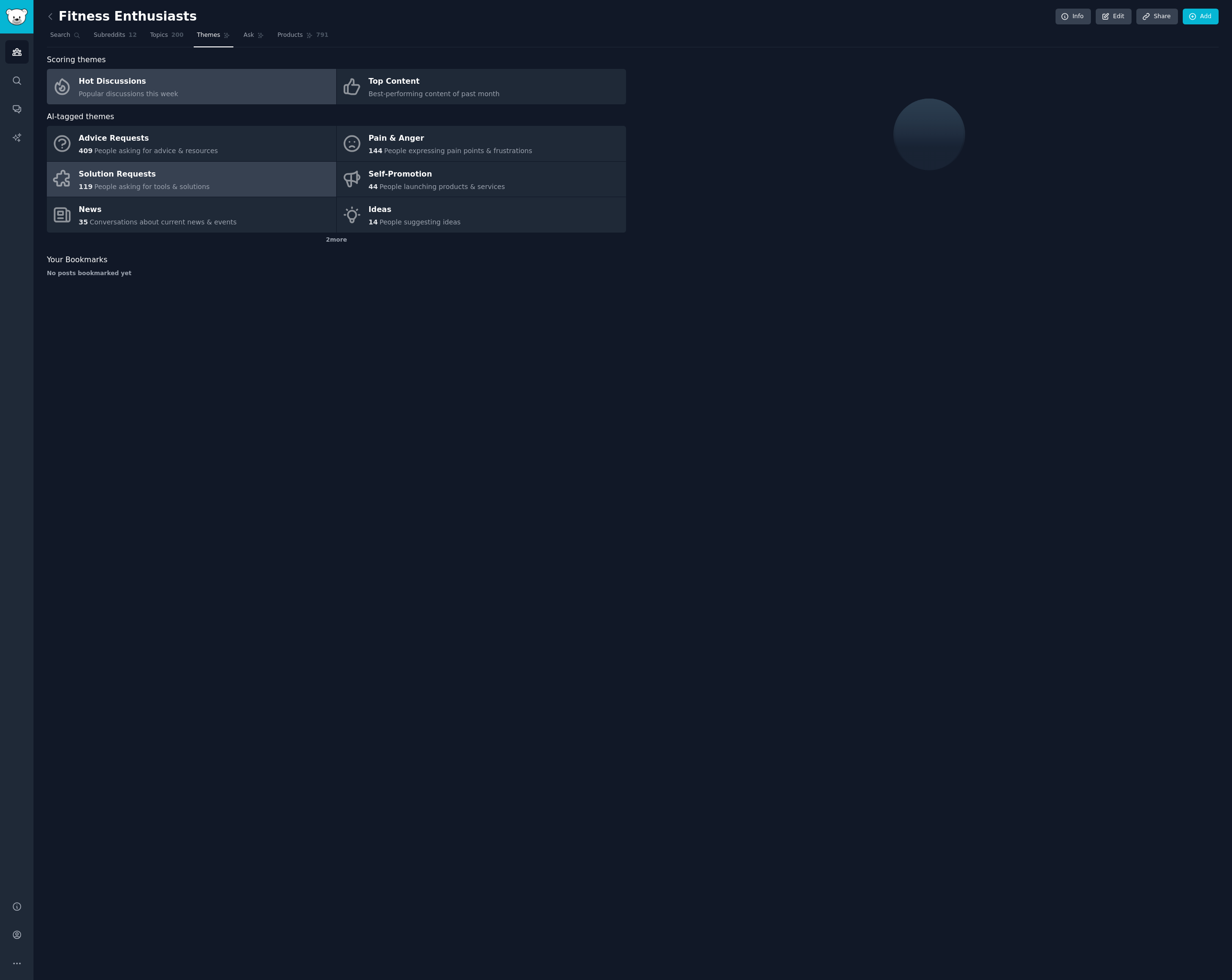
click at [190, 182] on div "119 People asking for tools & solutions" at bounding box center [145, 187] width 131 height 10
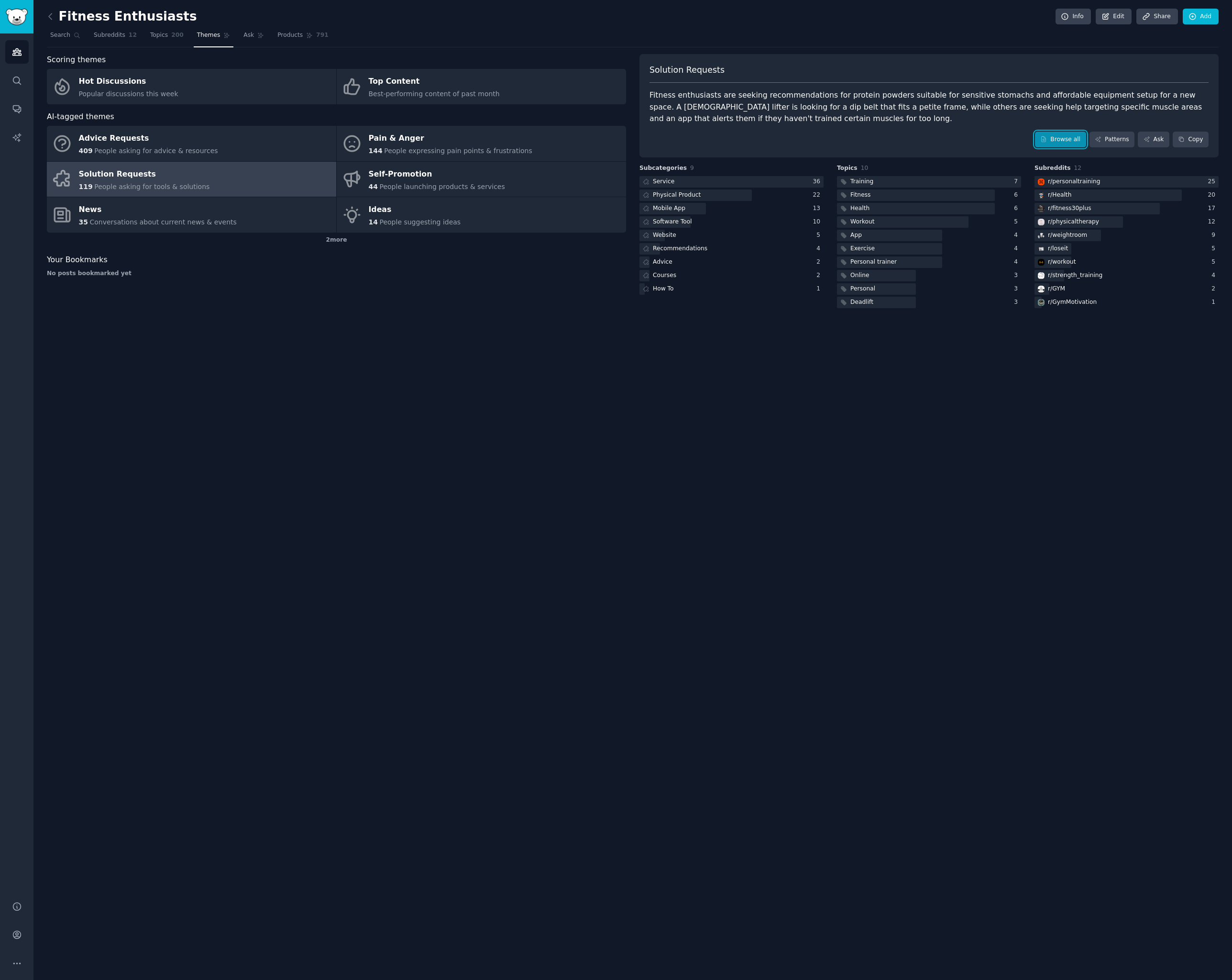
click at [1075, 152] on div "Solution Requests Fitness enthusiasts are seeking recommendations for protein p…" at bounding box center [929, 106] width 579 height 104
click at [1065, 138] on link "Browse all" at bounding box center [1061, 139] width 51 height 16
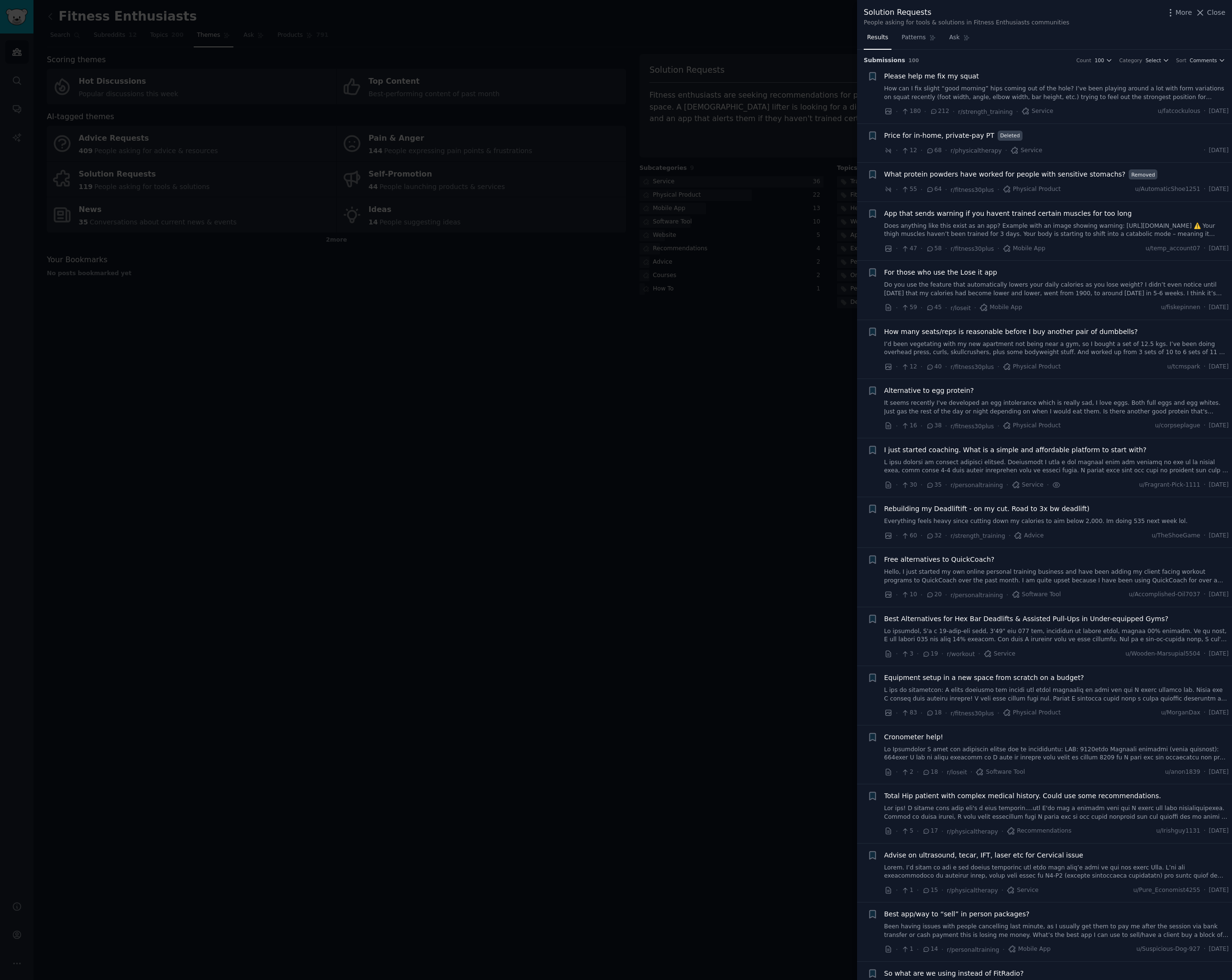
click at [768, 367] on div at bounding box center [616, 490] width 1232 height 980
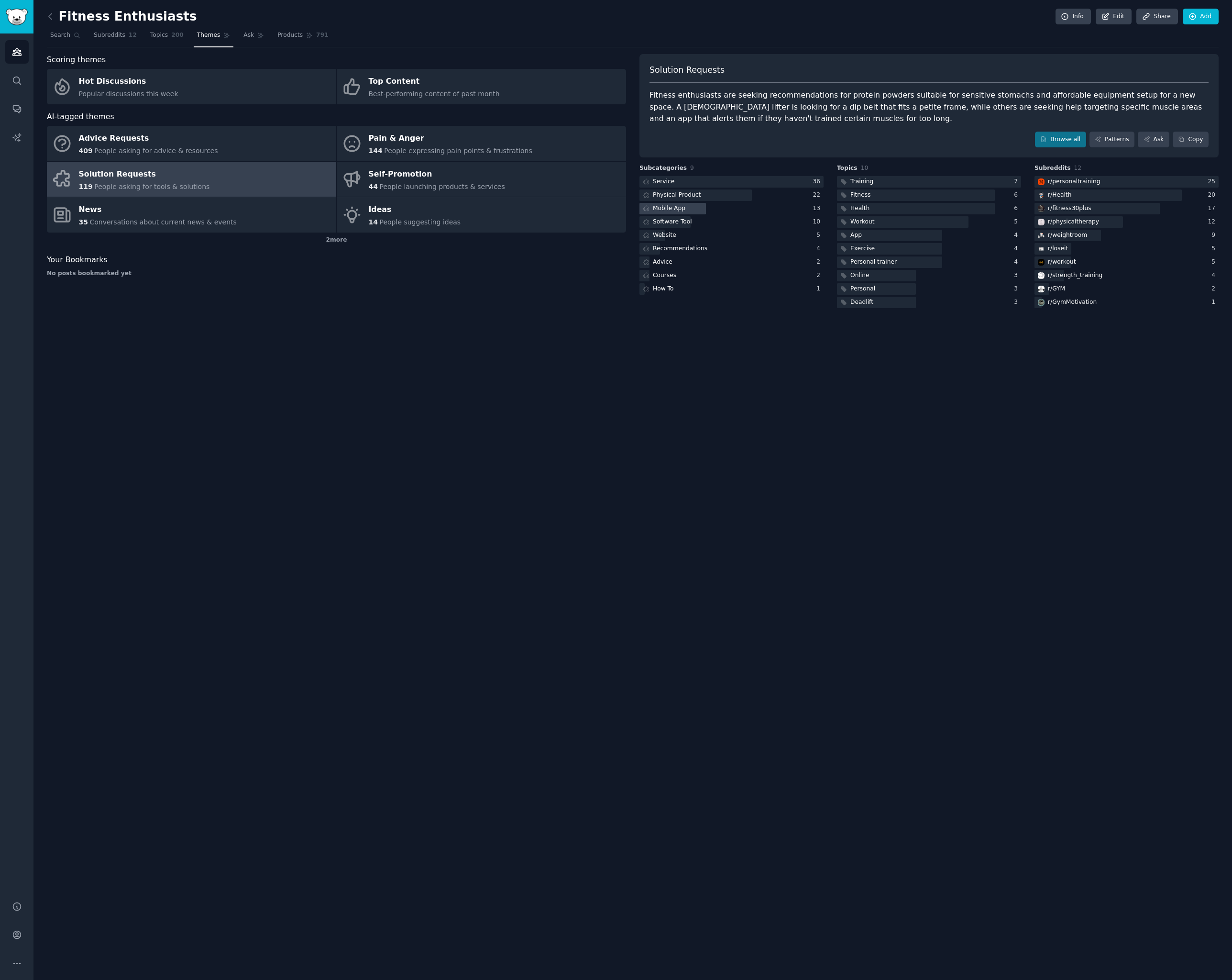
click at [688, 209] on div at bounding box center [672, 208] width 66 height 12
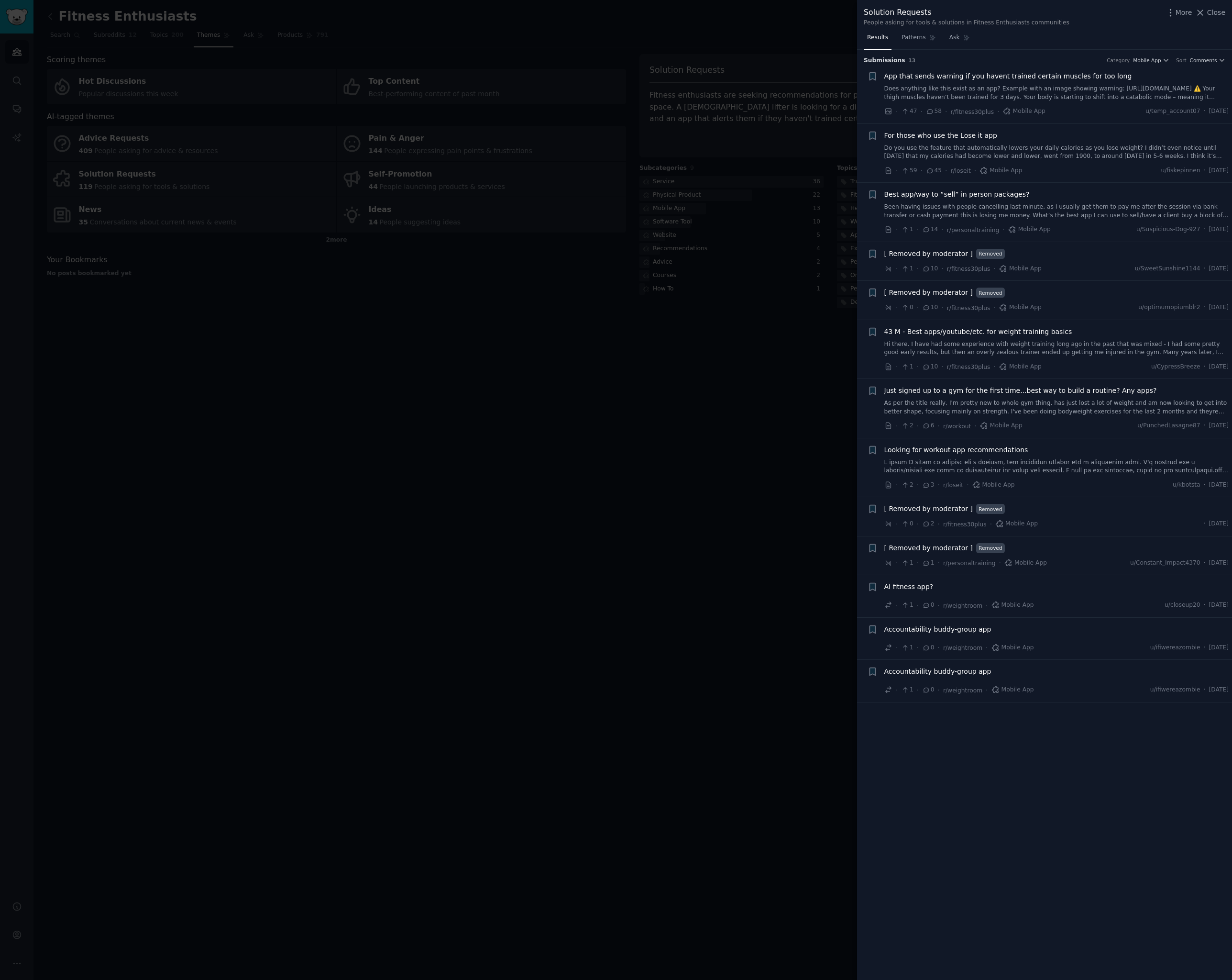
click at [1092, 349] on link "Hi there. I have had some experience with weight training long ago in the past …" at bounding box center [1057, 348] width 345 height 17
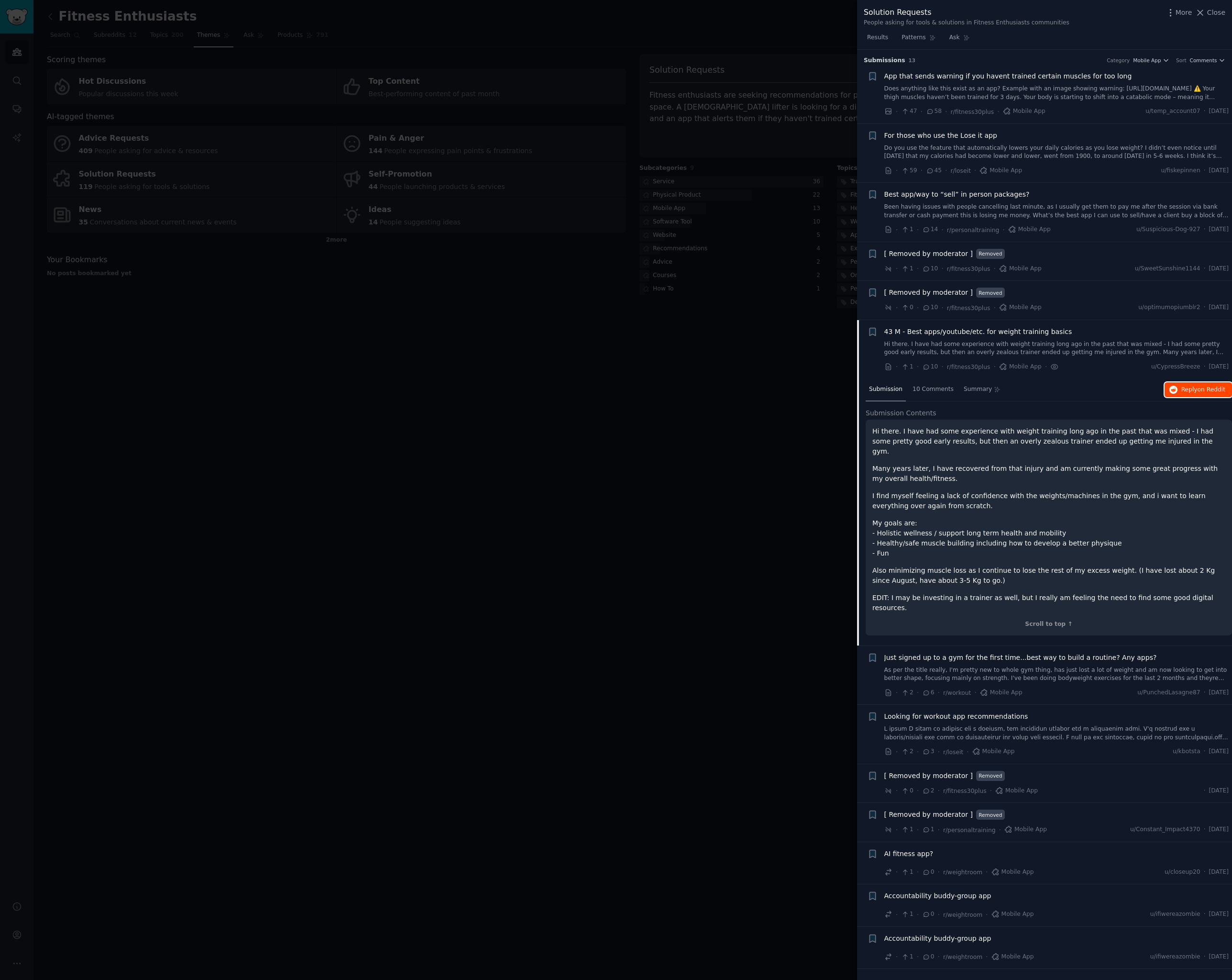
click at [1177, 386] on icon "button" at bounding box center [1174, 390] width 8 height 8
click at [1077, 666] on link "As per the title really, I'm pretty new to whole gym thing, has just lost a lot…" at bounding box center [1057, 674] width 345 height 17
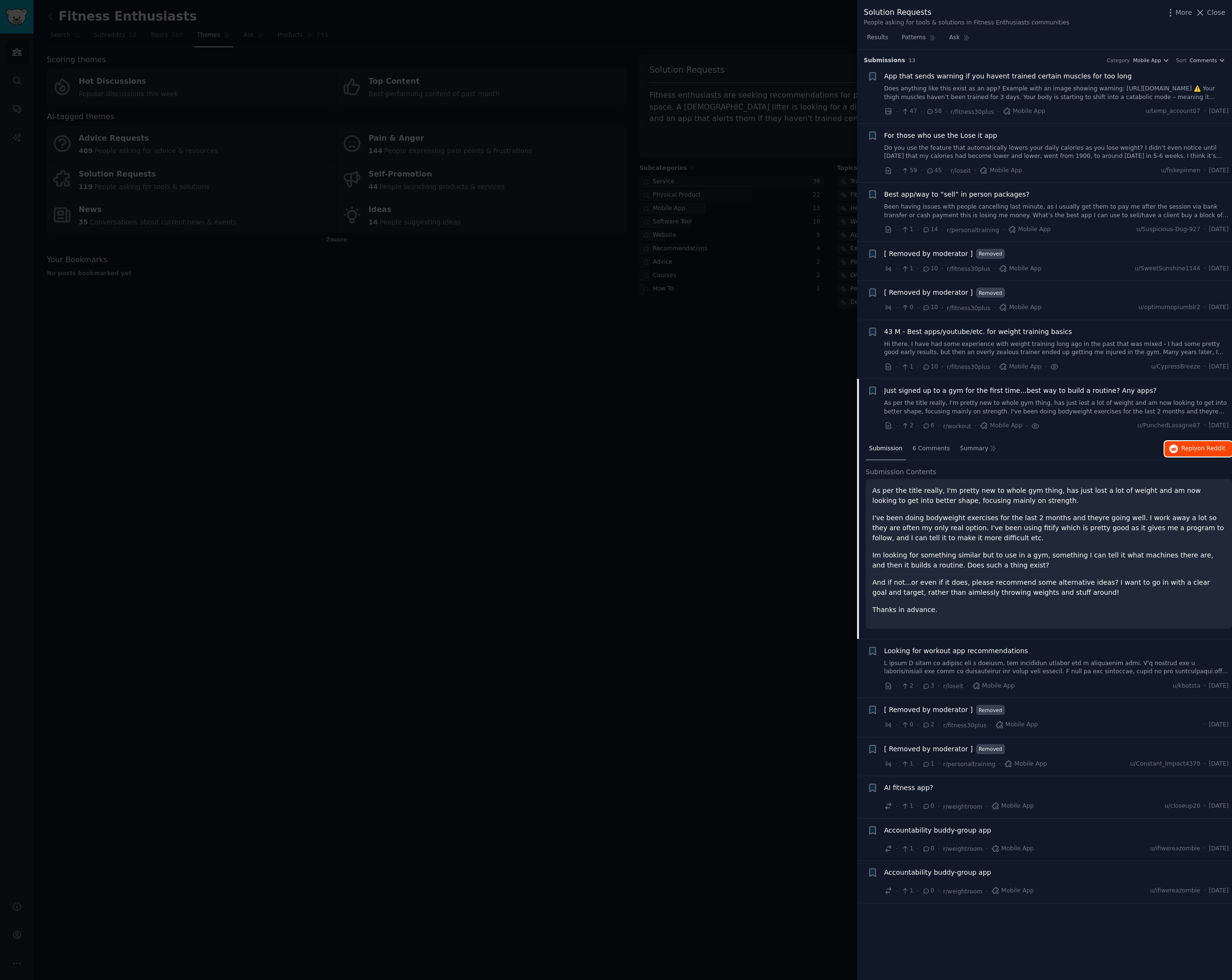
click at [1197, 451] on span "Reply on Reddit" at bounding box center [1203, 449] width 44 height 8
